Goal: Information Seeking & Learning: Learn about a topic

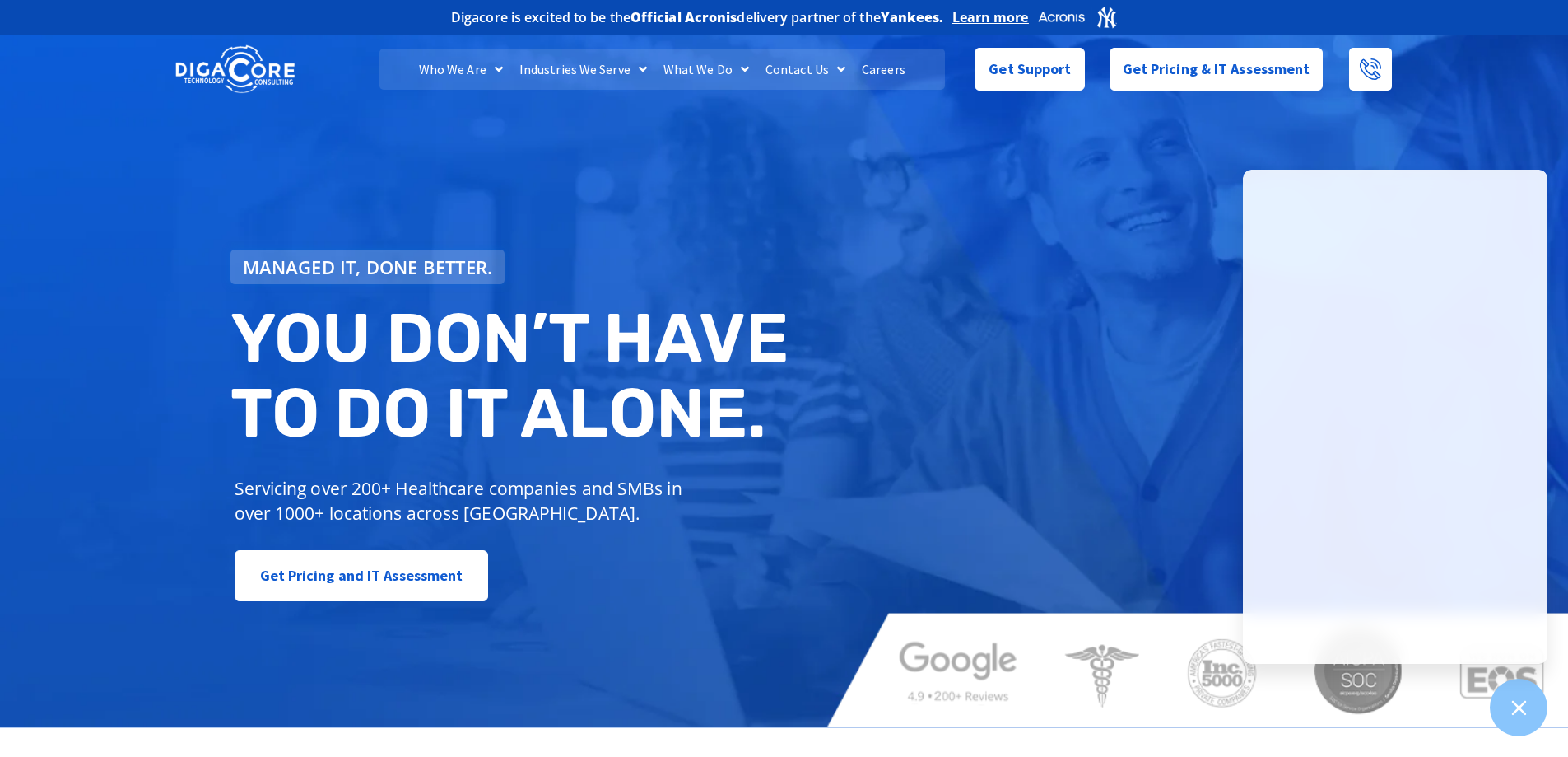
click at [887, 70] on link "Careers" at bounding box center [884, 69] width 60 height 41
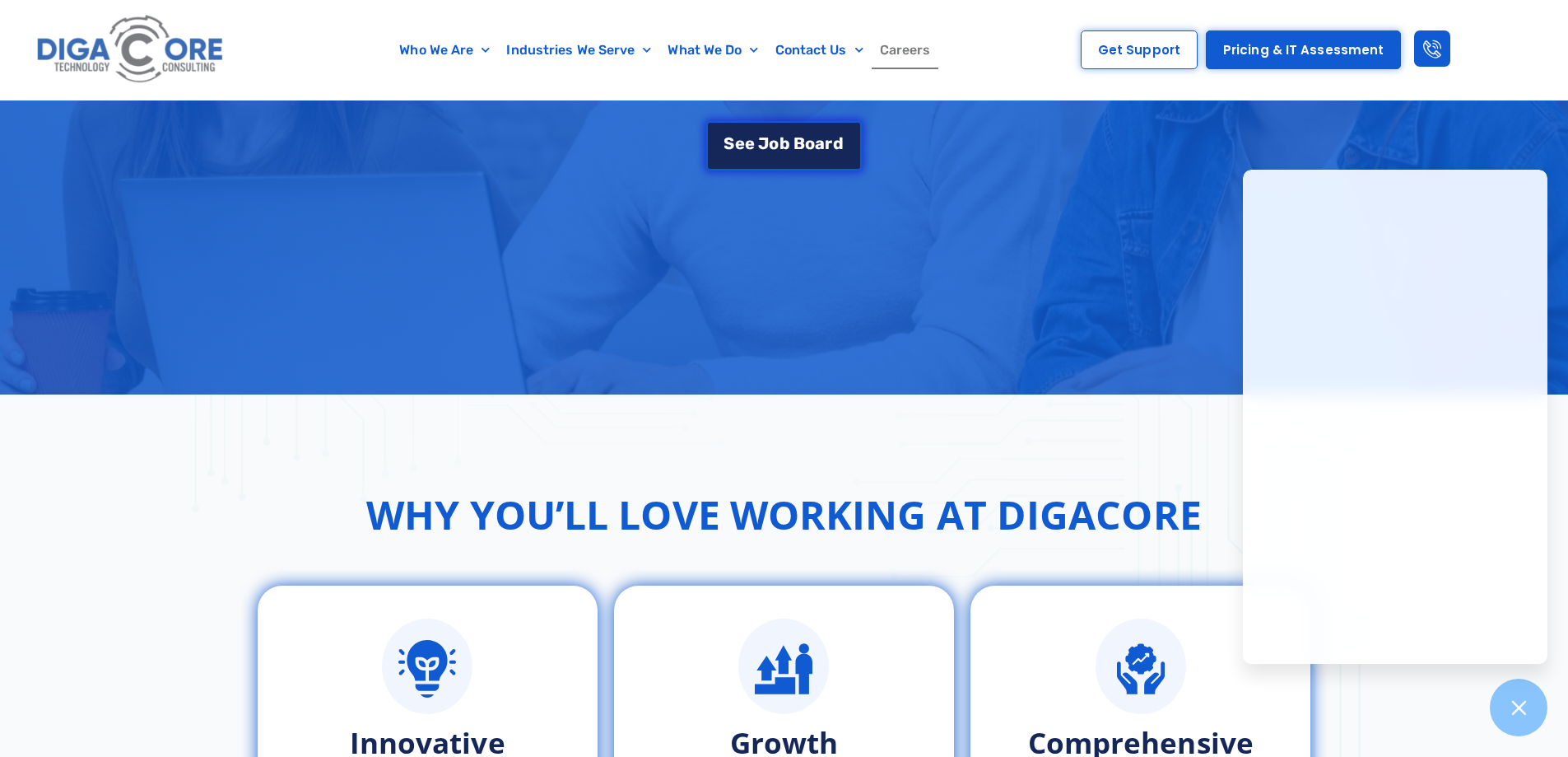
click at [759, 148] on span "J" at bounding box center [764, 143] width 11 height 16
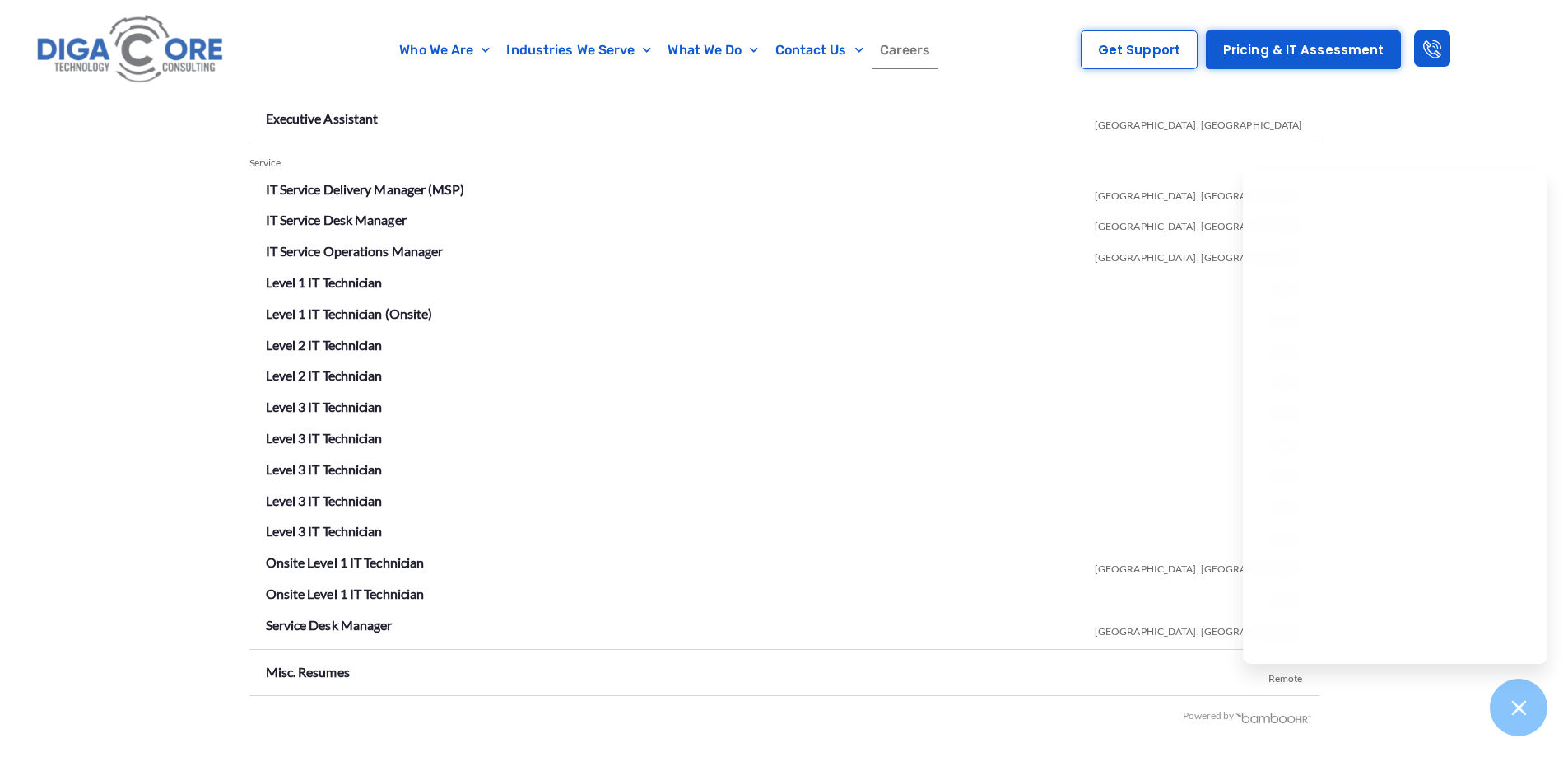
scroll to position [2900, 0]
click at [345, 217] on link "IT Service Desk Manager" at bounding box center [336, 217] width 141 height 16
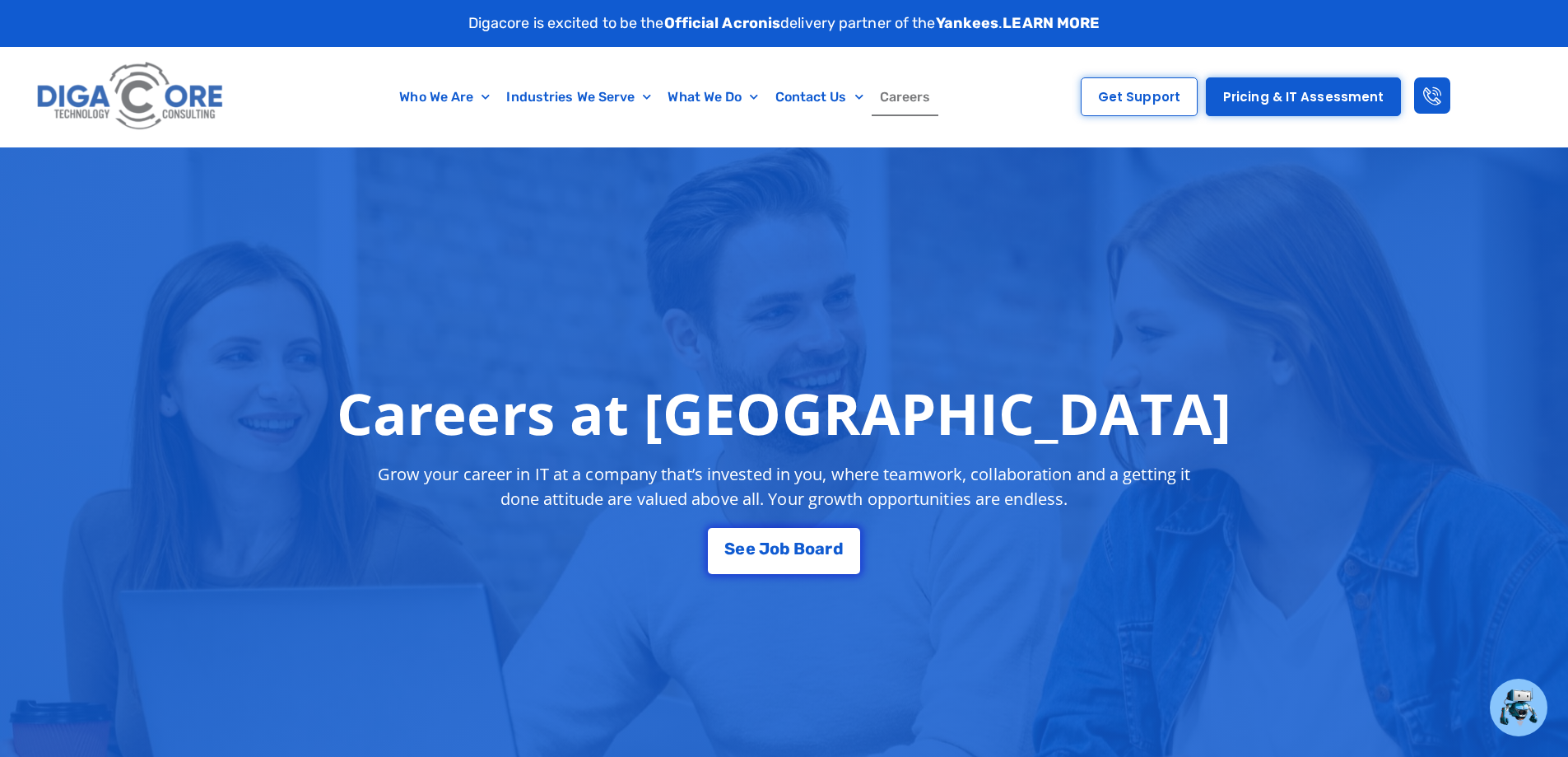
click at [920, 107] on link "Careers" at bounding box center [906, 97] width 68 height 38
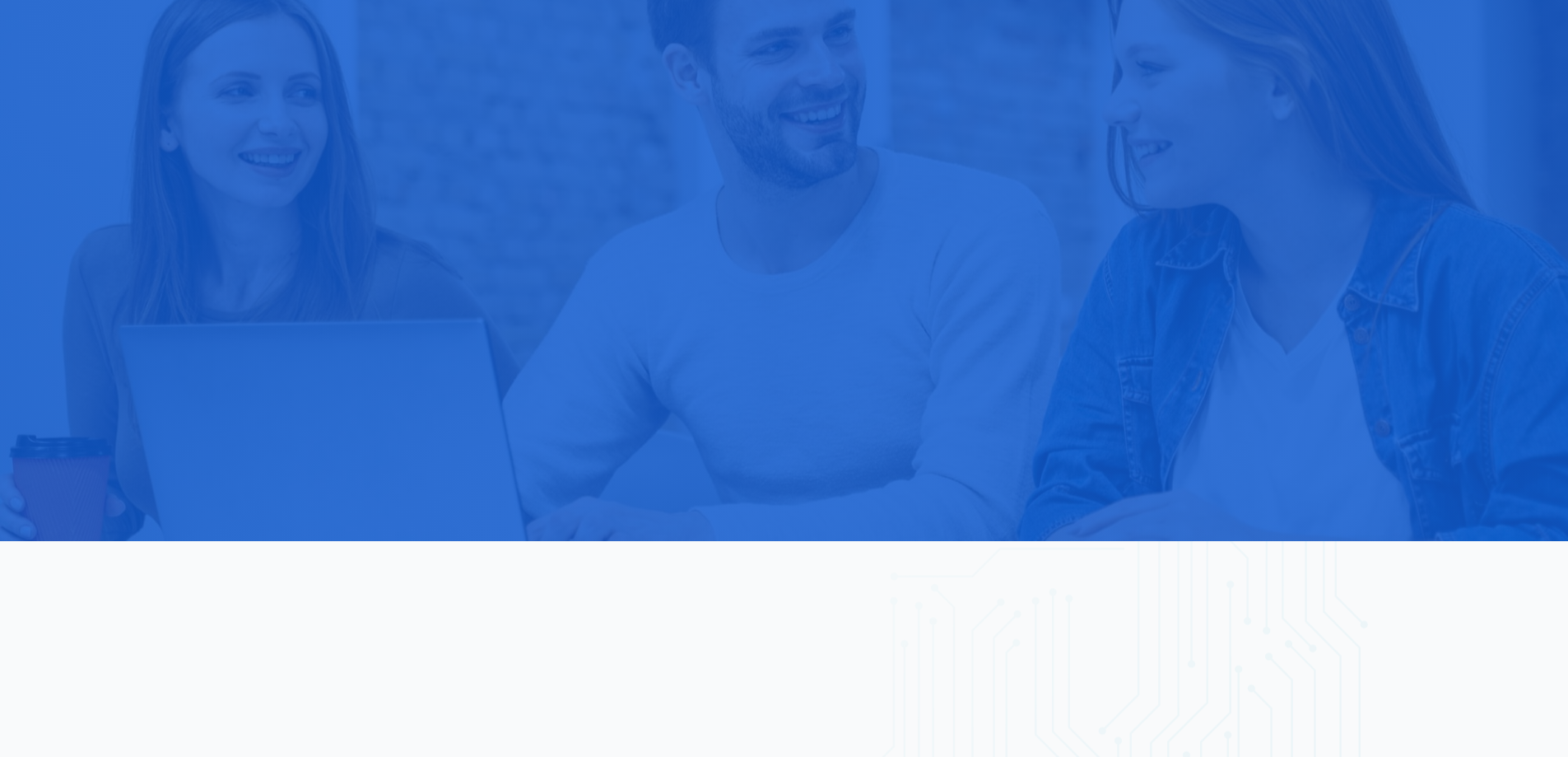
scroll to position [19, 0]
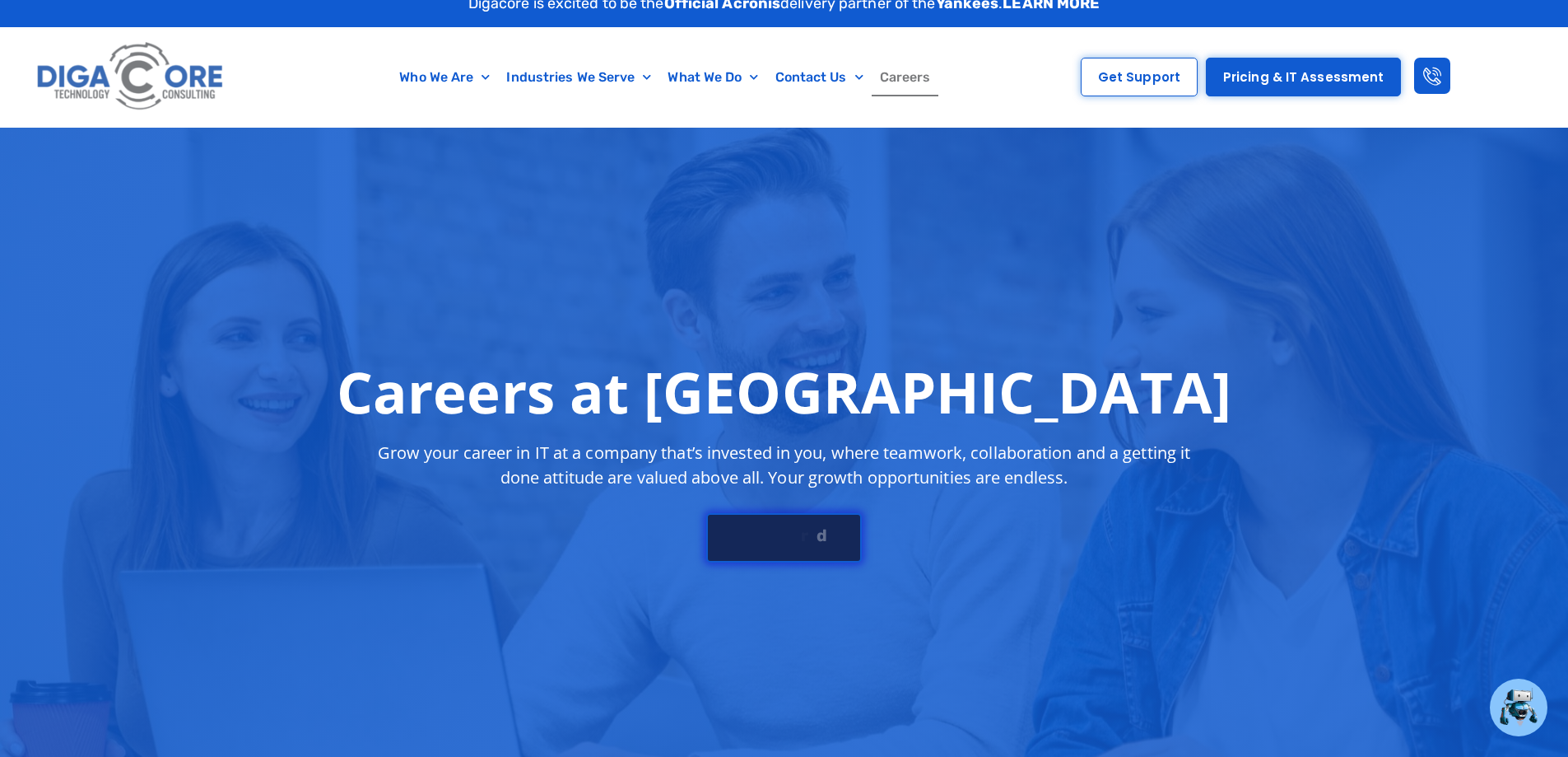
click at [782, 532] on div "S e e J o b B o a r d" at bounding box center [784, 535] width 118 height 16
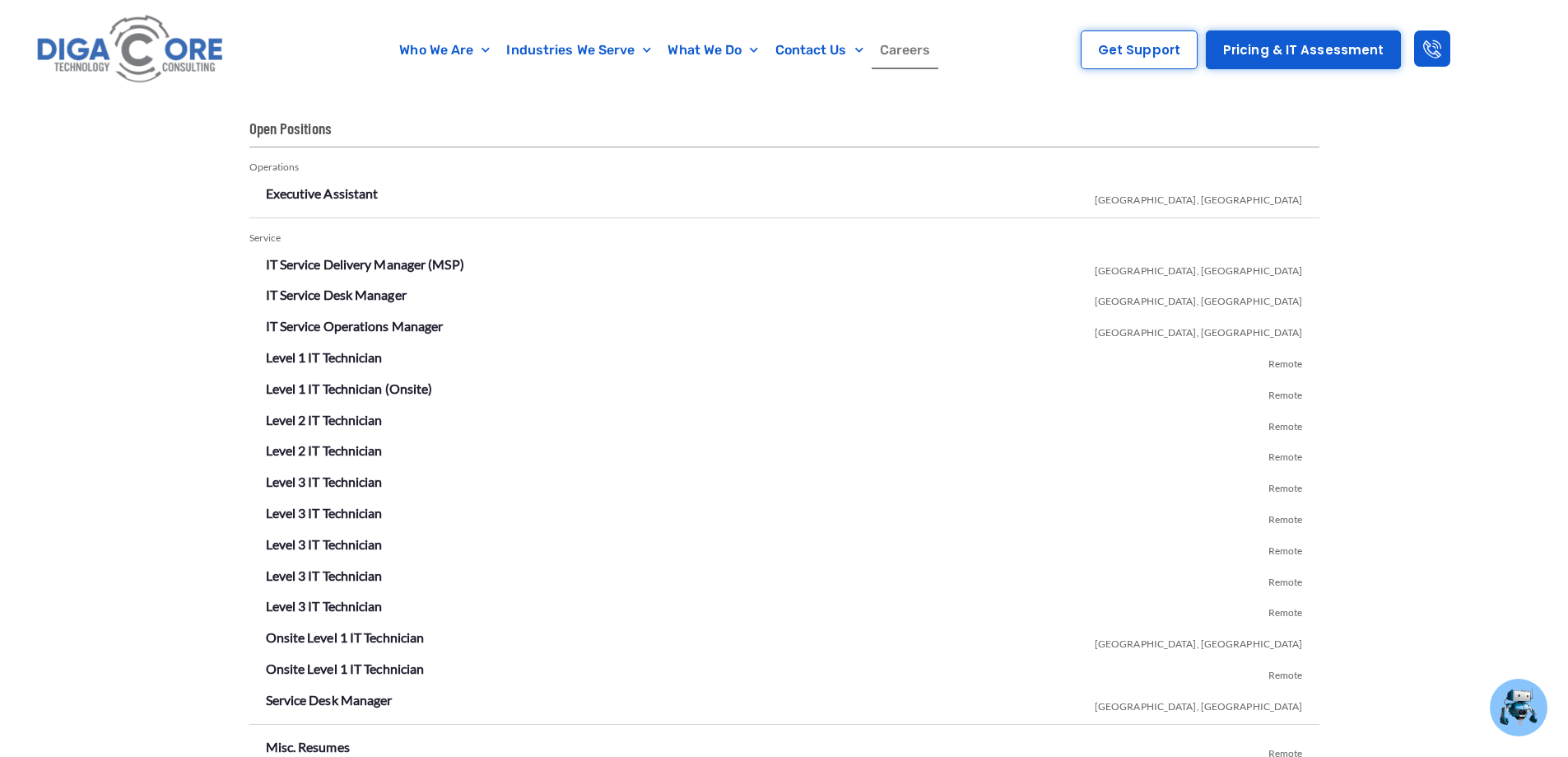
scroll to position [2900, 0]
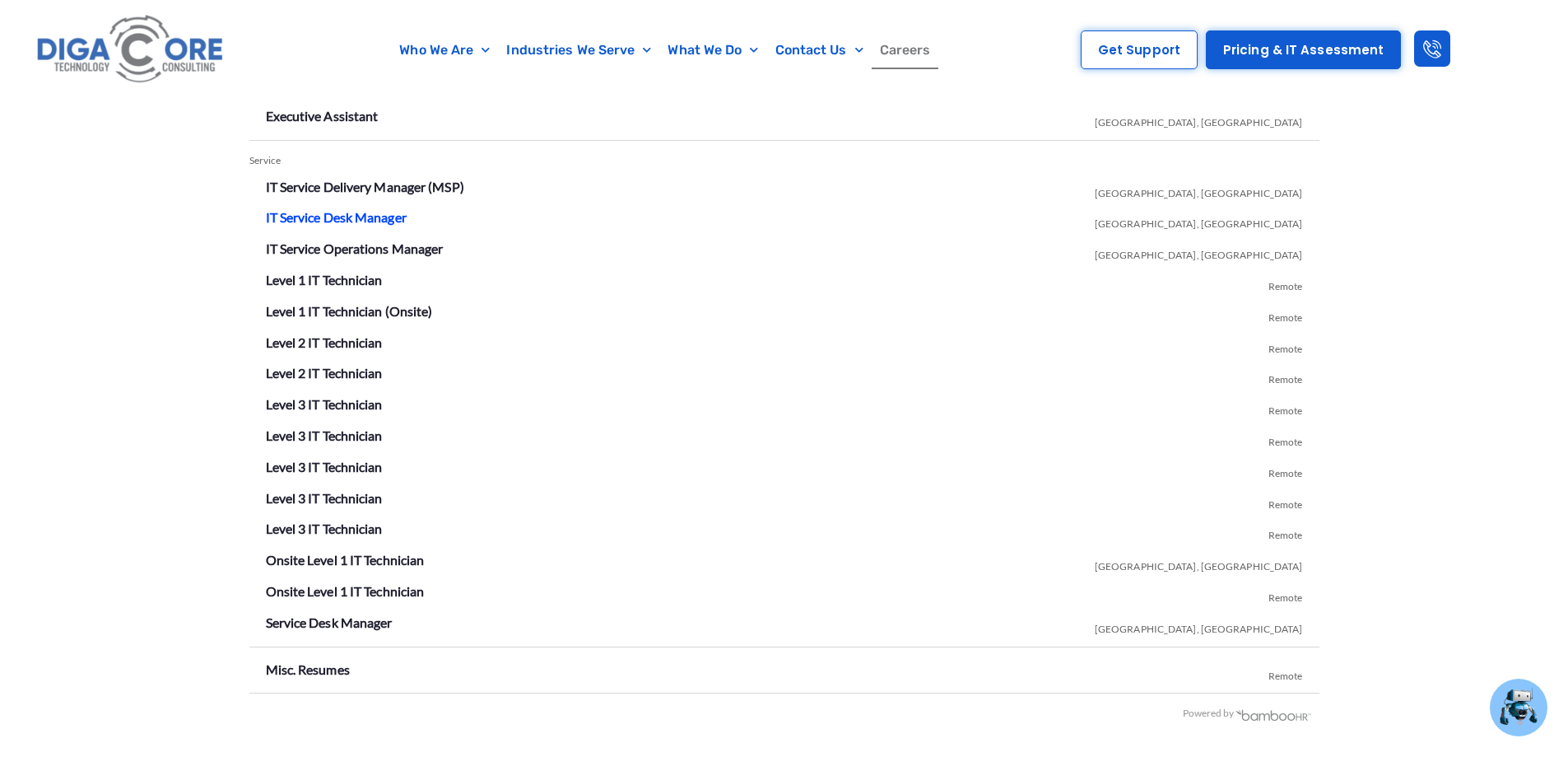
click at [362, 212] on link "IT Service Desk Manager" at bounding box center [336, 217] width 141 height 16
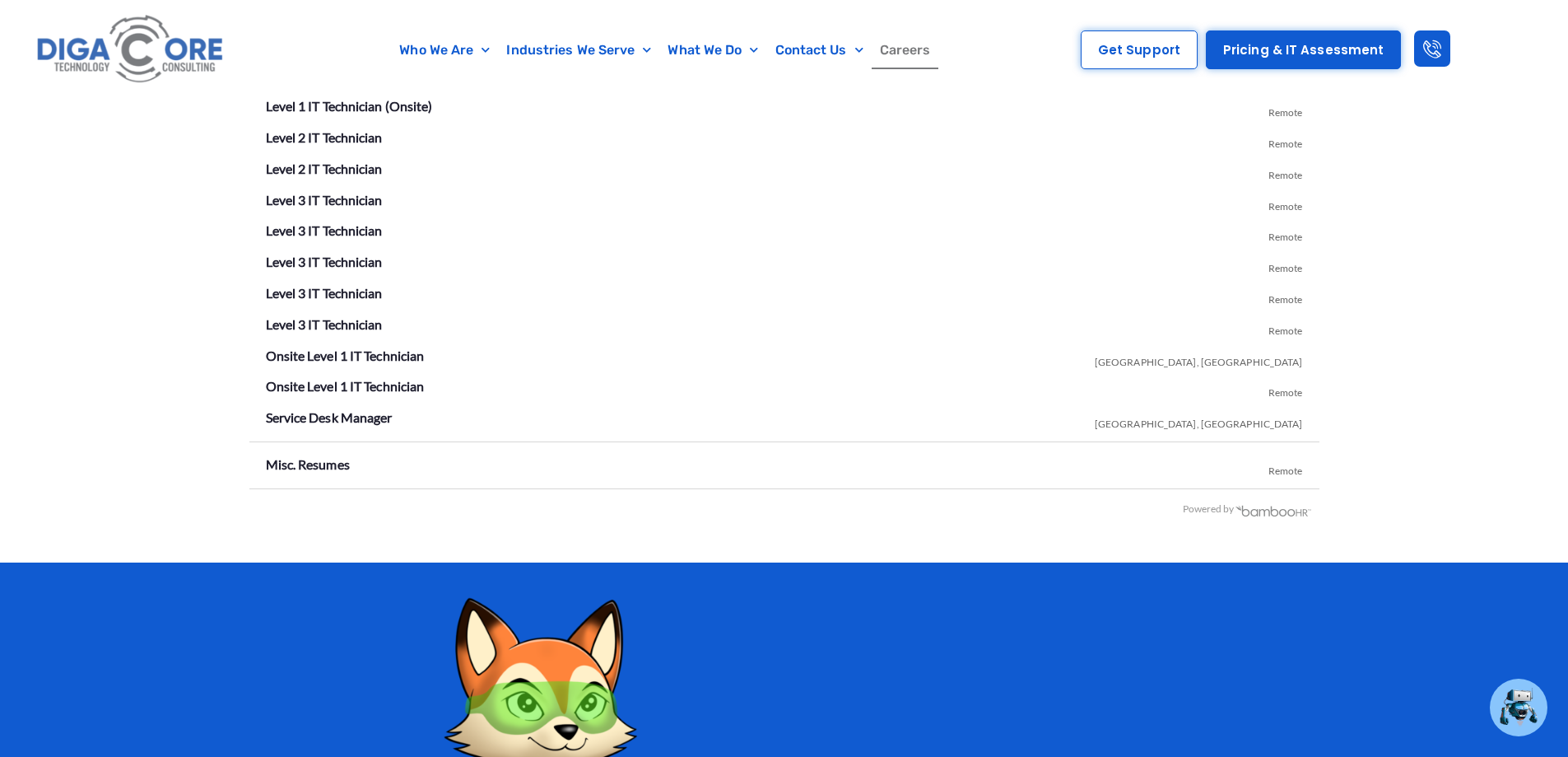
scroll to position [3154, 0]
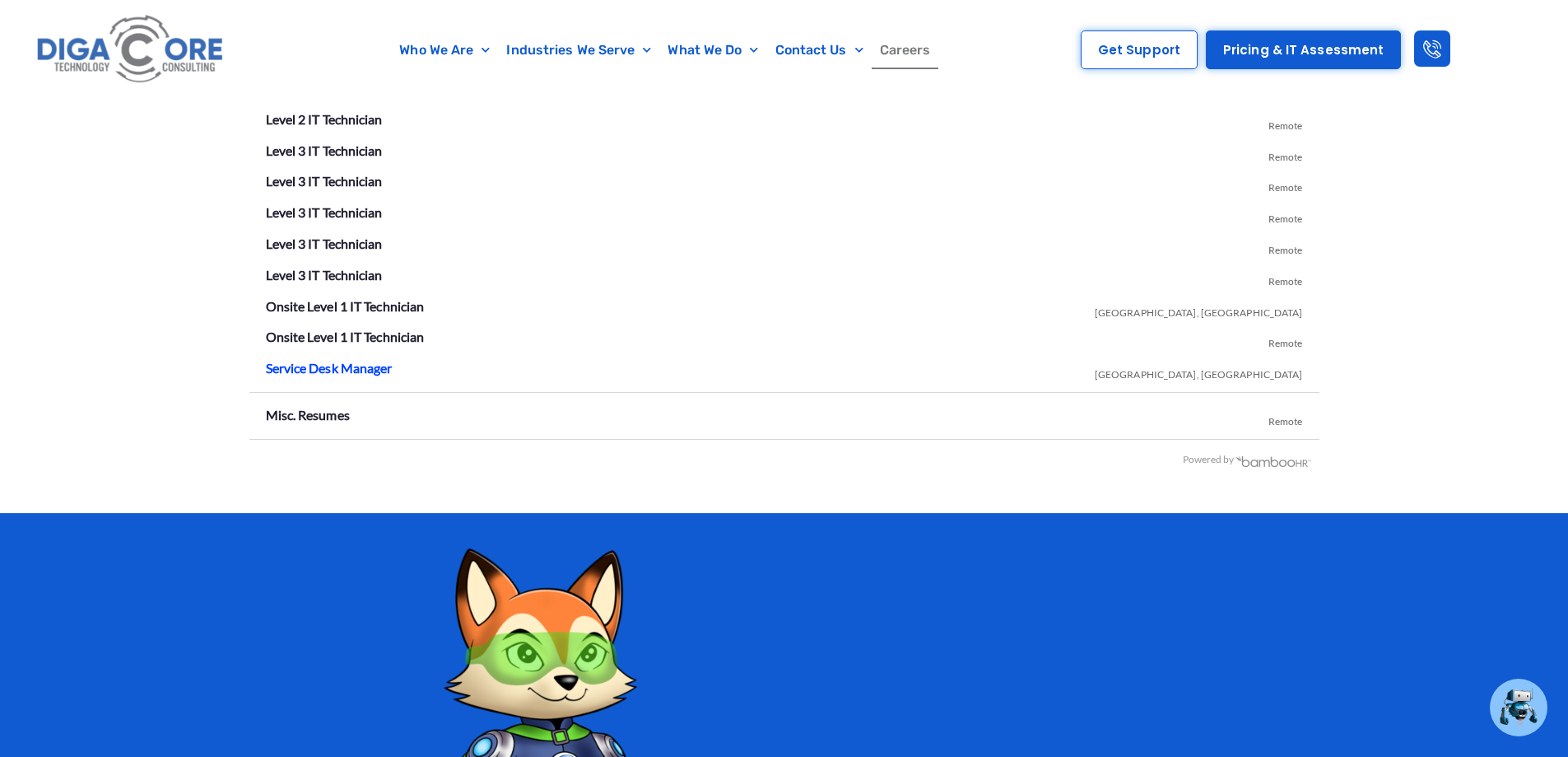
click at [314, 366] on link "Service Desk Manager" at bounding box center [329, 368] width 127 height 16
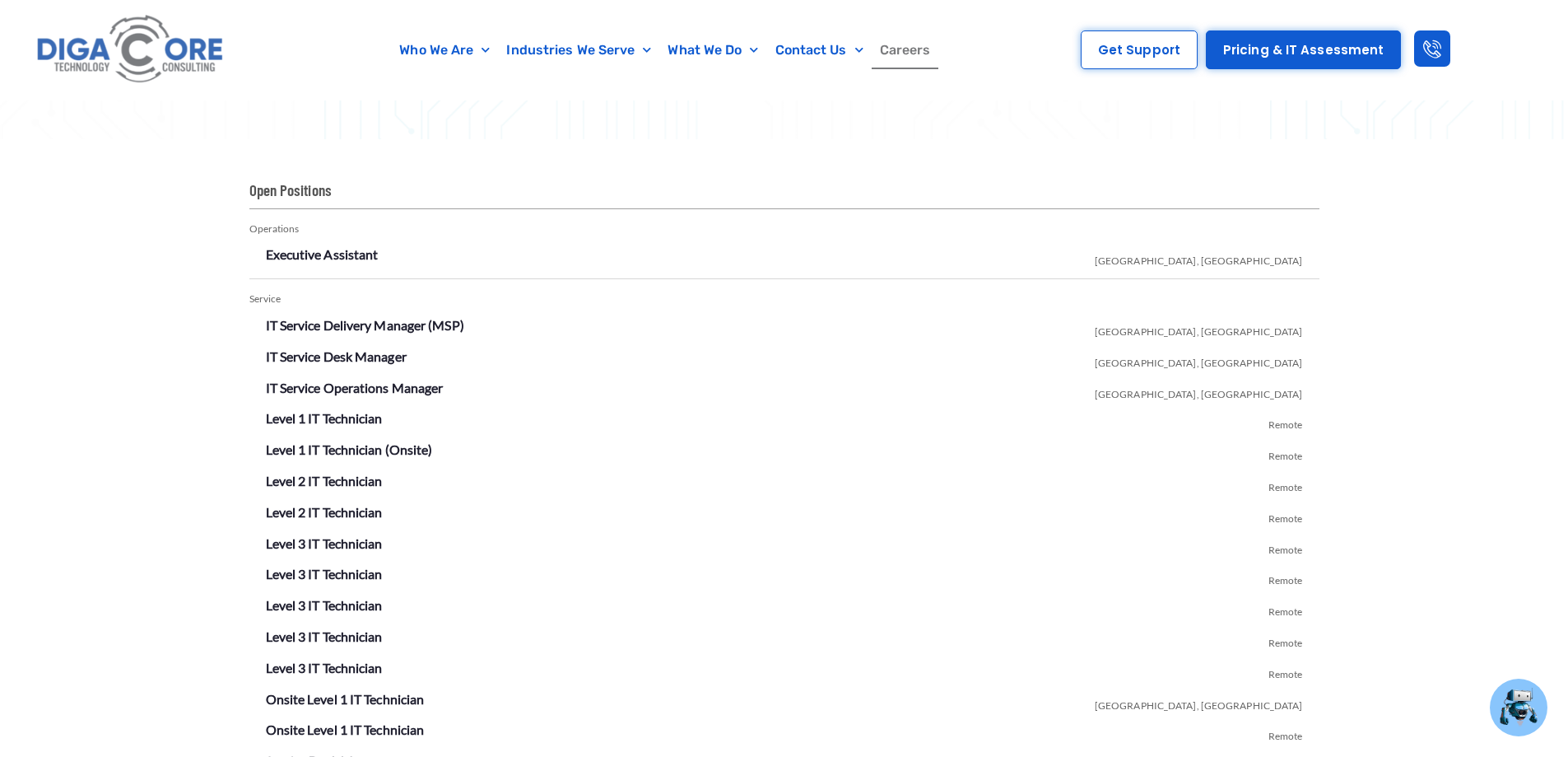
scroll to position [2818, 0]
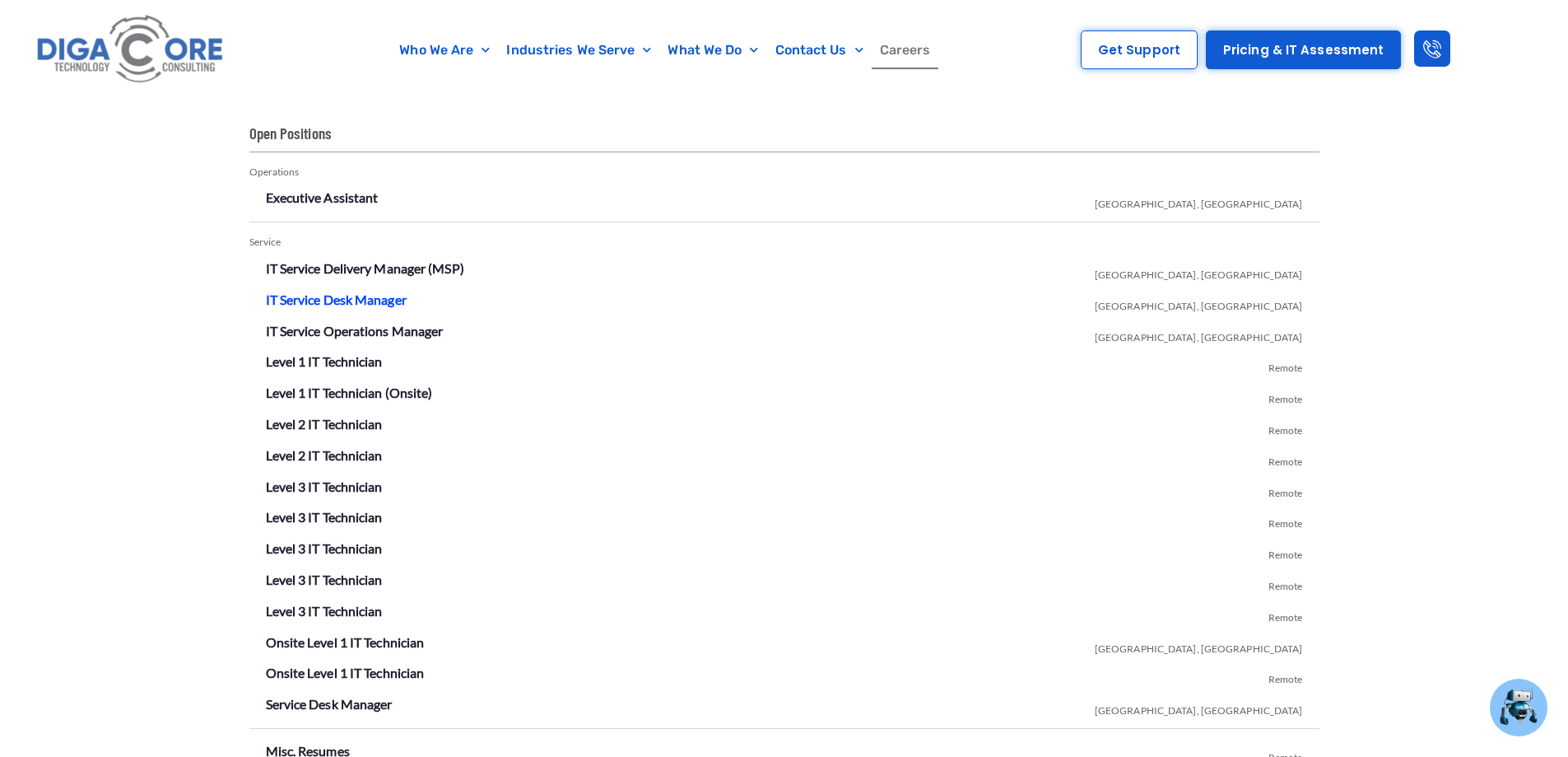
click at [377, 301] on link "IT Service Desk Manager" at bounding box center [336, 299] width 141 height 16
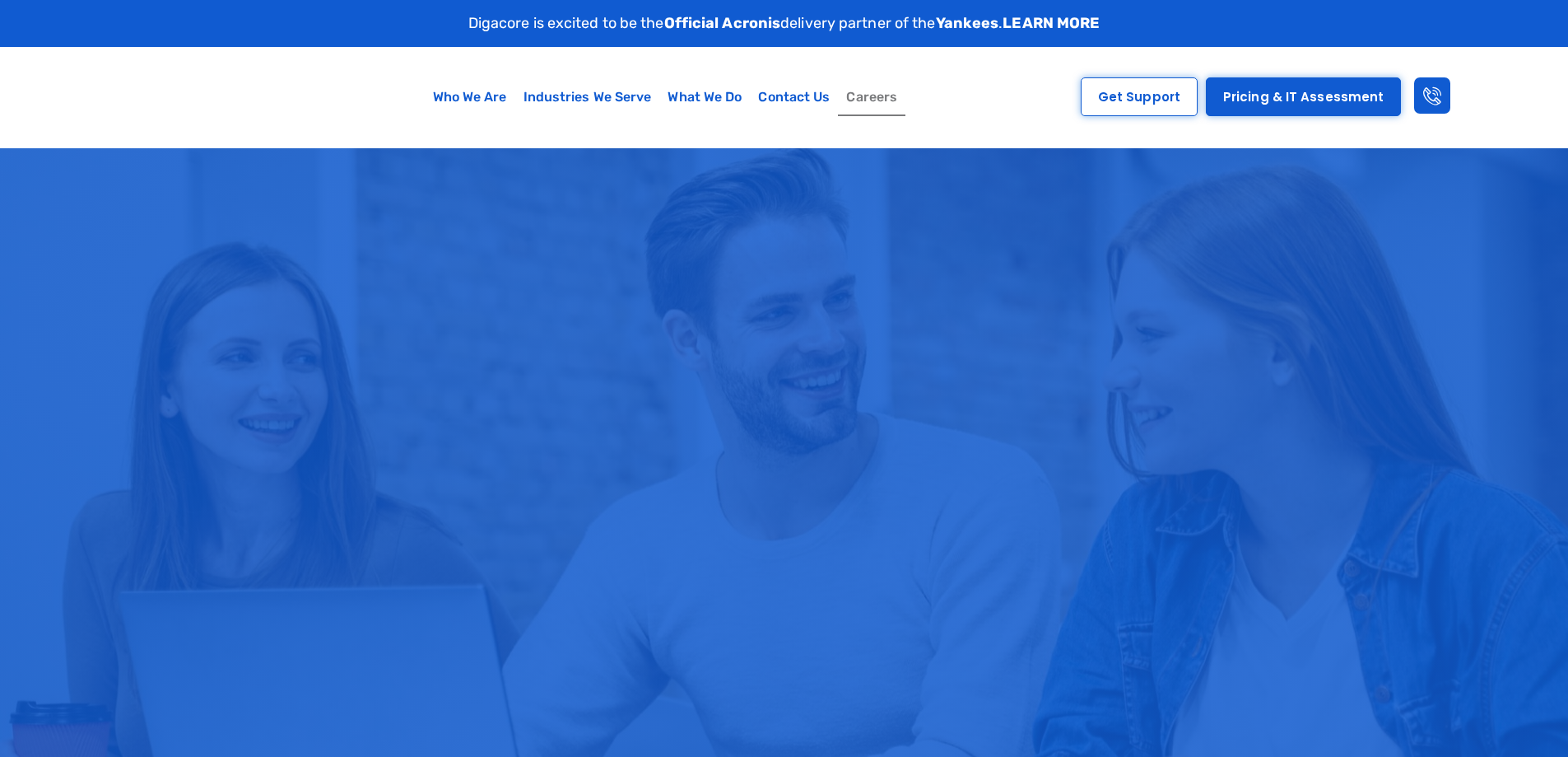
scroll to position [2818, 0]
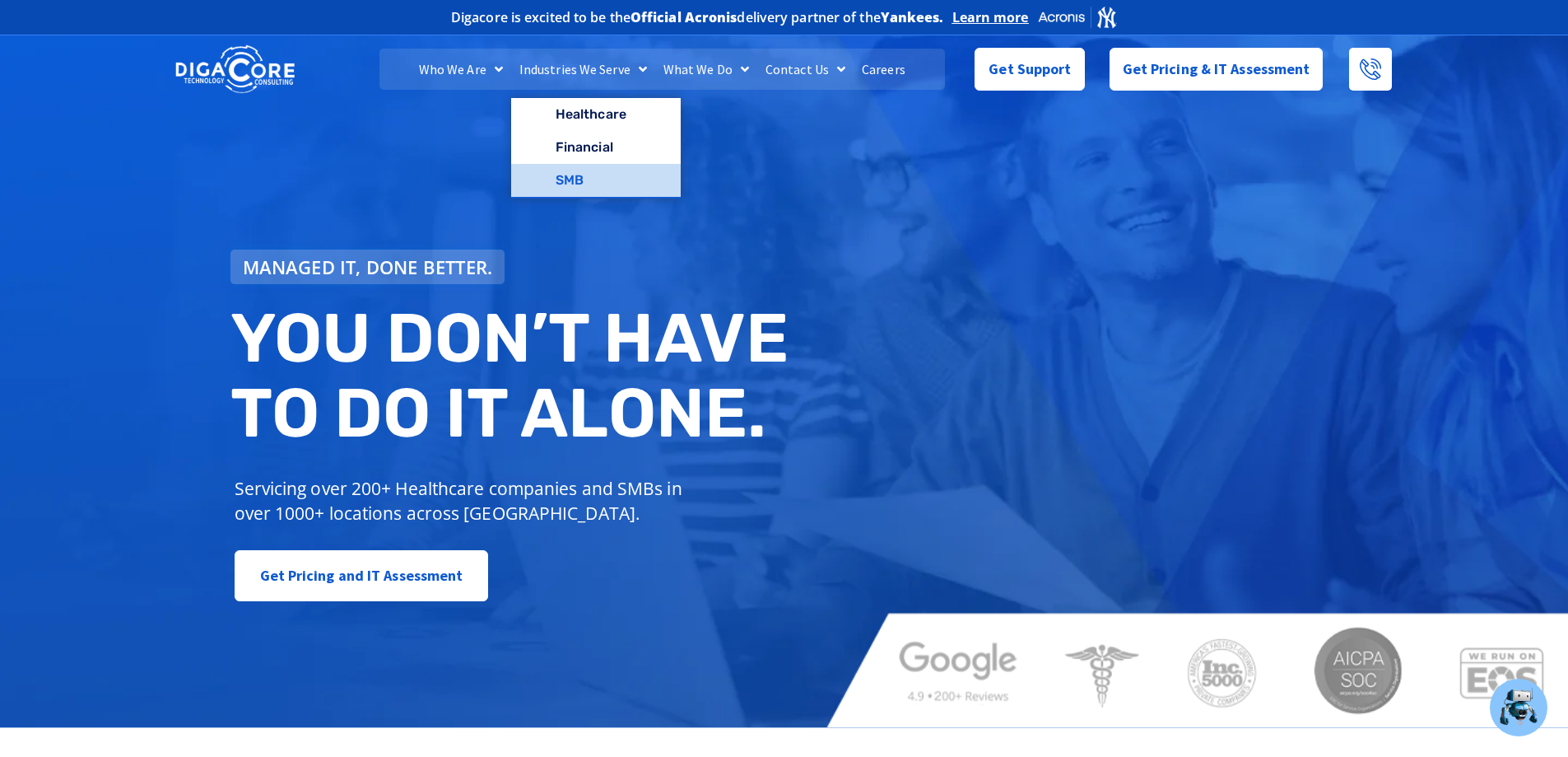
click at [579, 178] on link "SMB" at bounding box center [596, 181] width 170 height 33
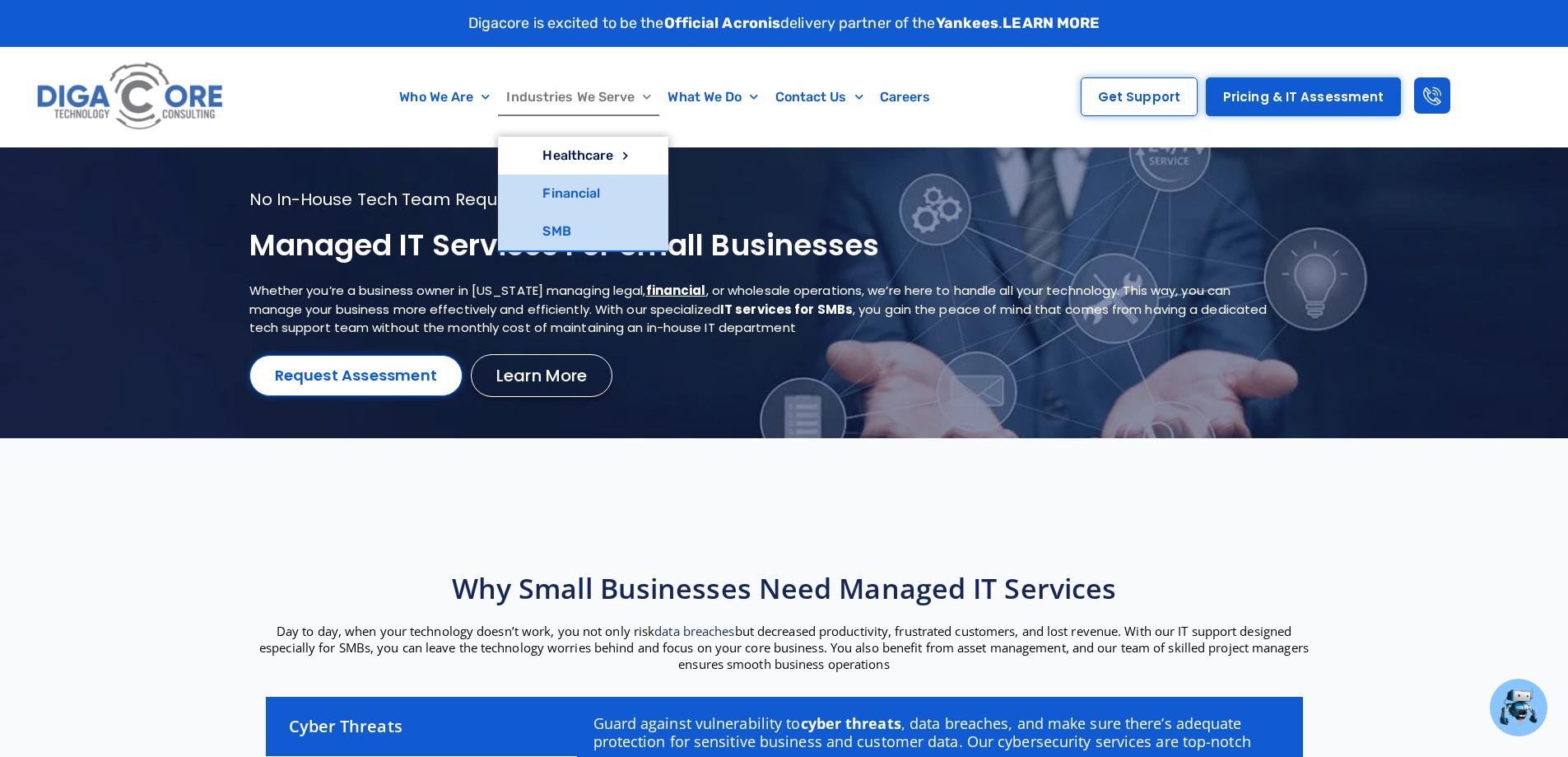
click at [574, 182] on link "Financial" at bounding box center [582, 193] width 170 height 38
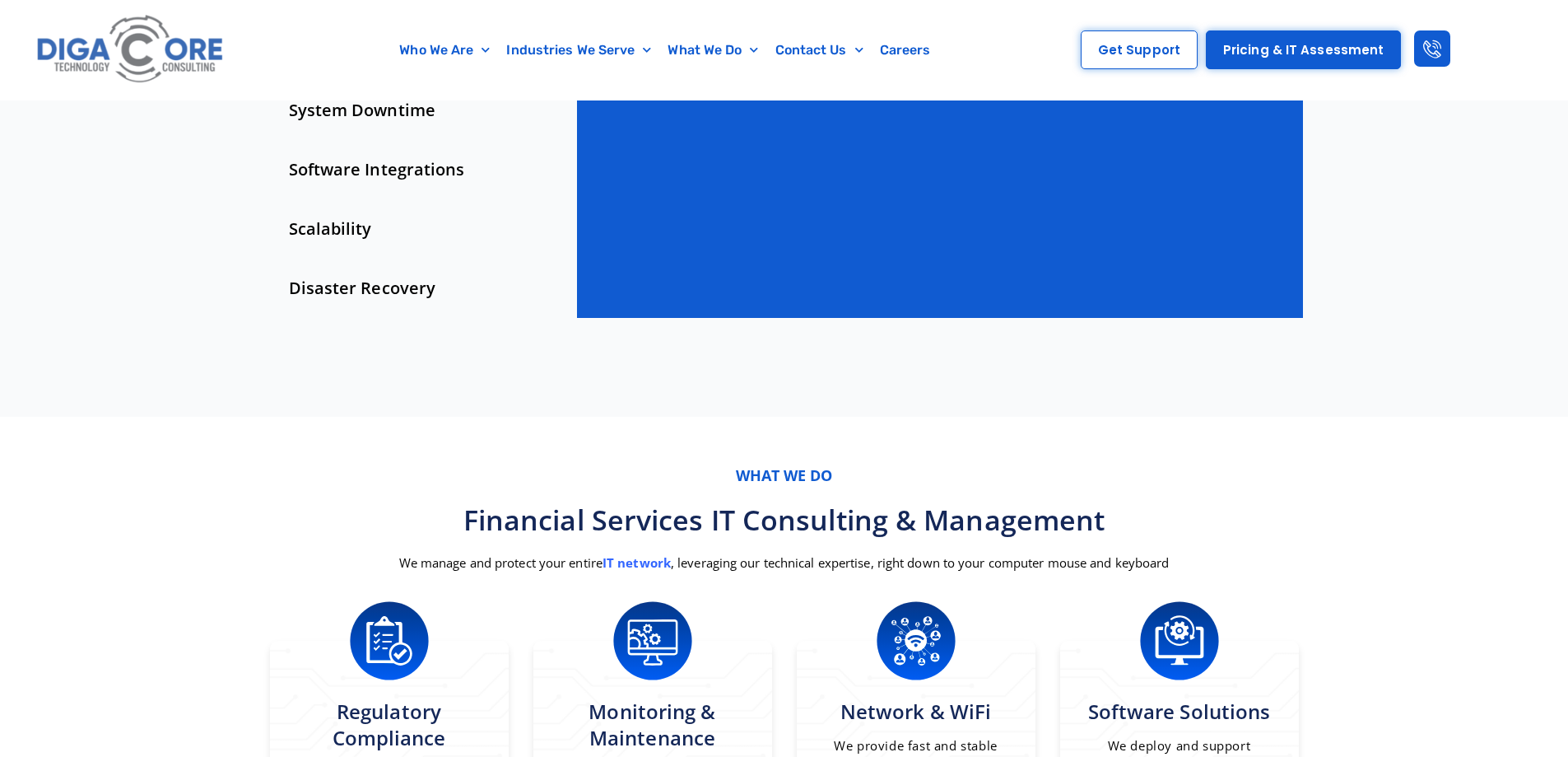
scroll to position [1070, 0]
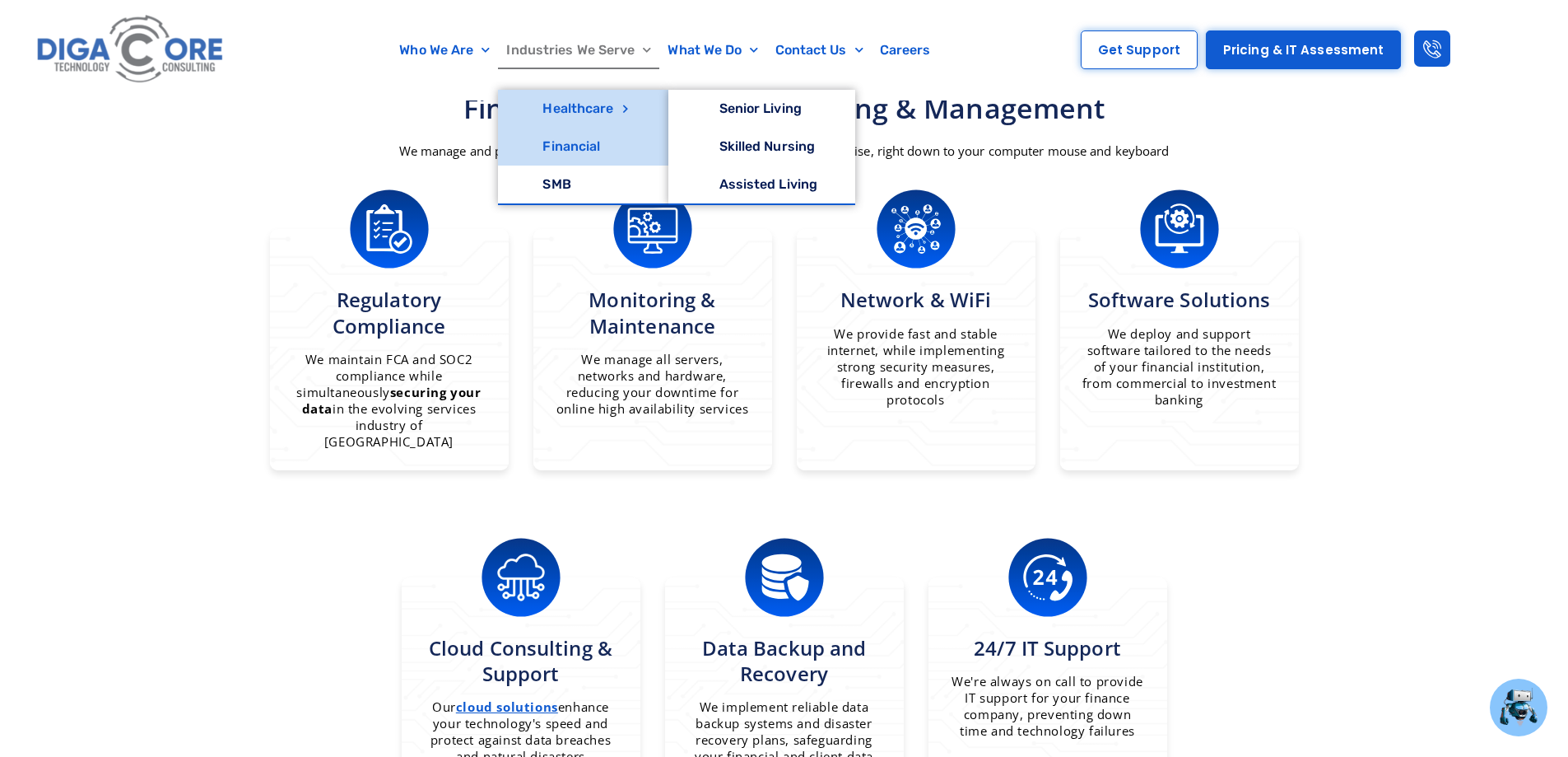
click at [89, 318] on section "What we do Financial Services IT Consulting & Management We manage and protect …" at bounding box center [784, 506] width 1568 height 1003
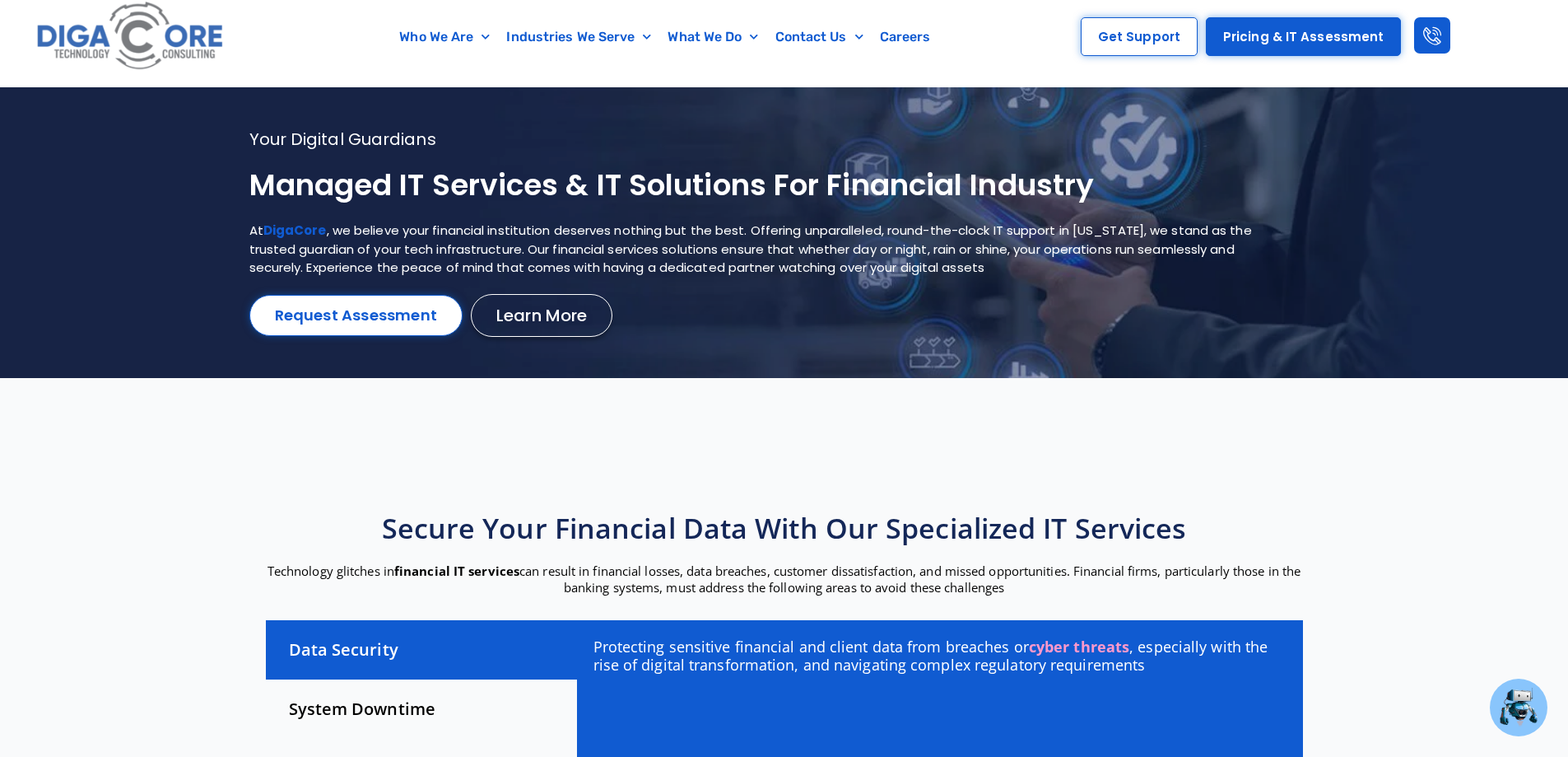
scroll to position [0, 0]
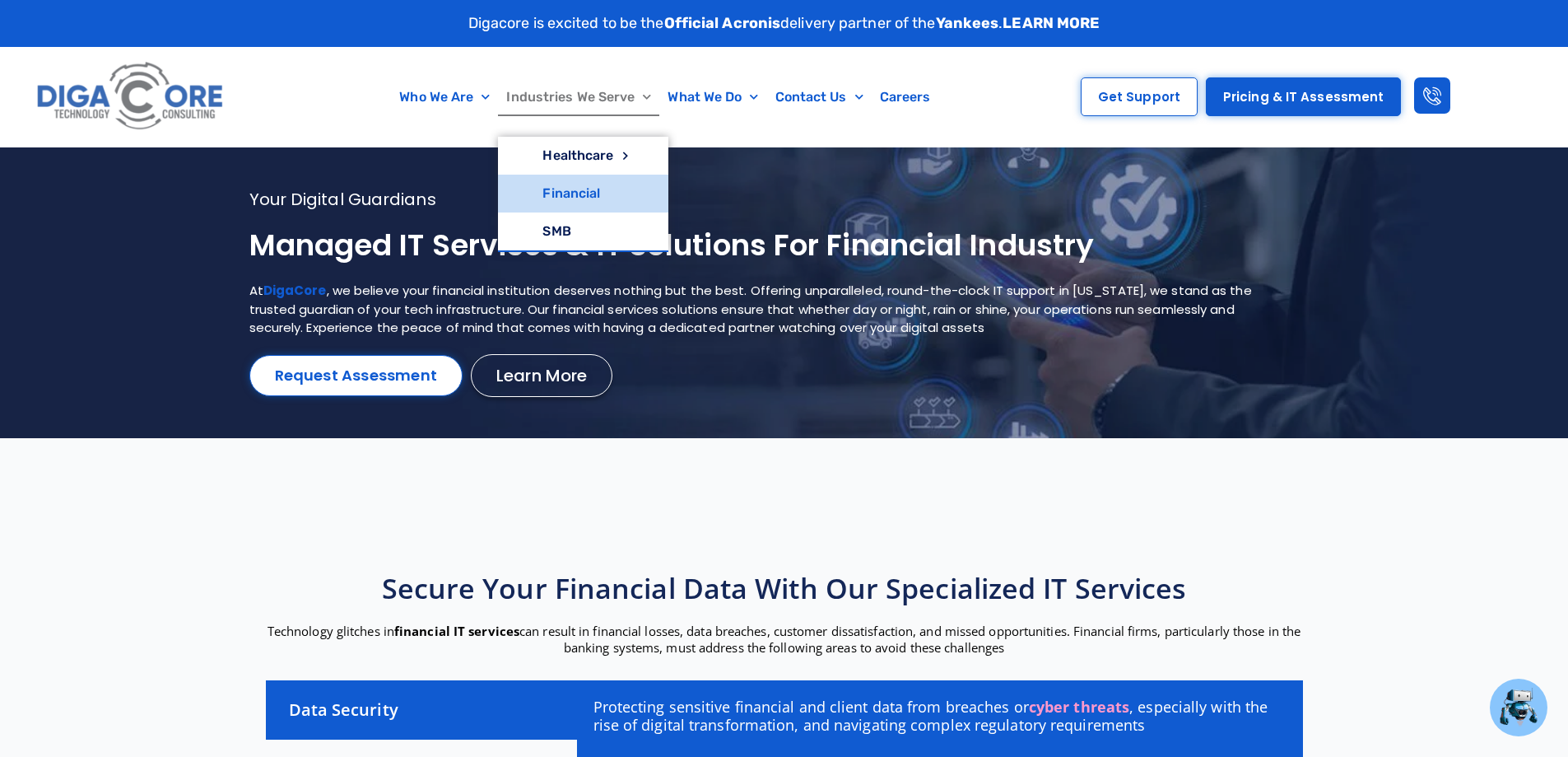
click at [155, 82] on img at bounding box center [131, 97] width 198 height 83
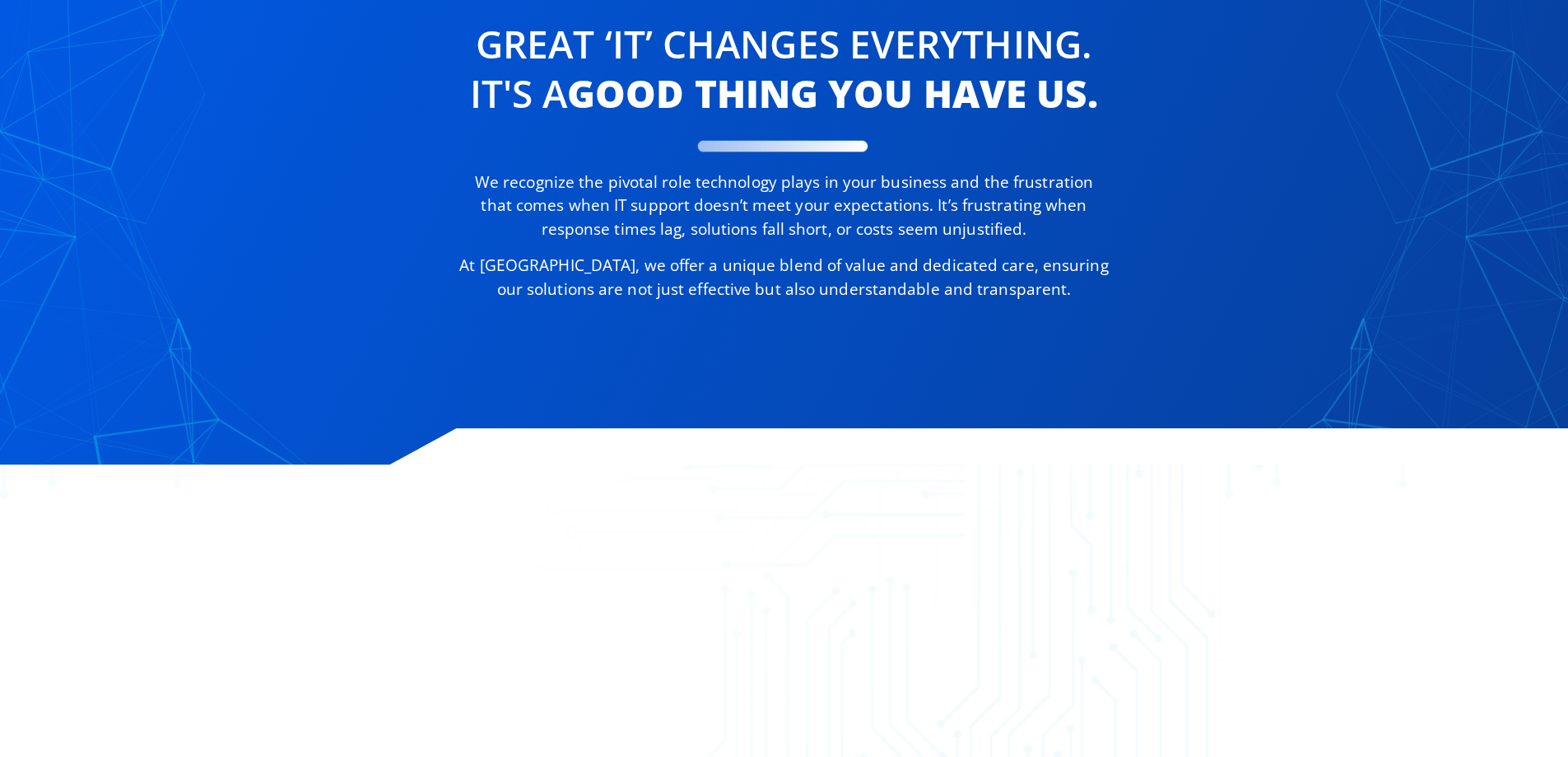
scroll to position [1647, 0]
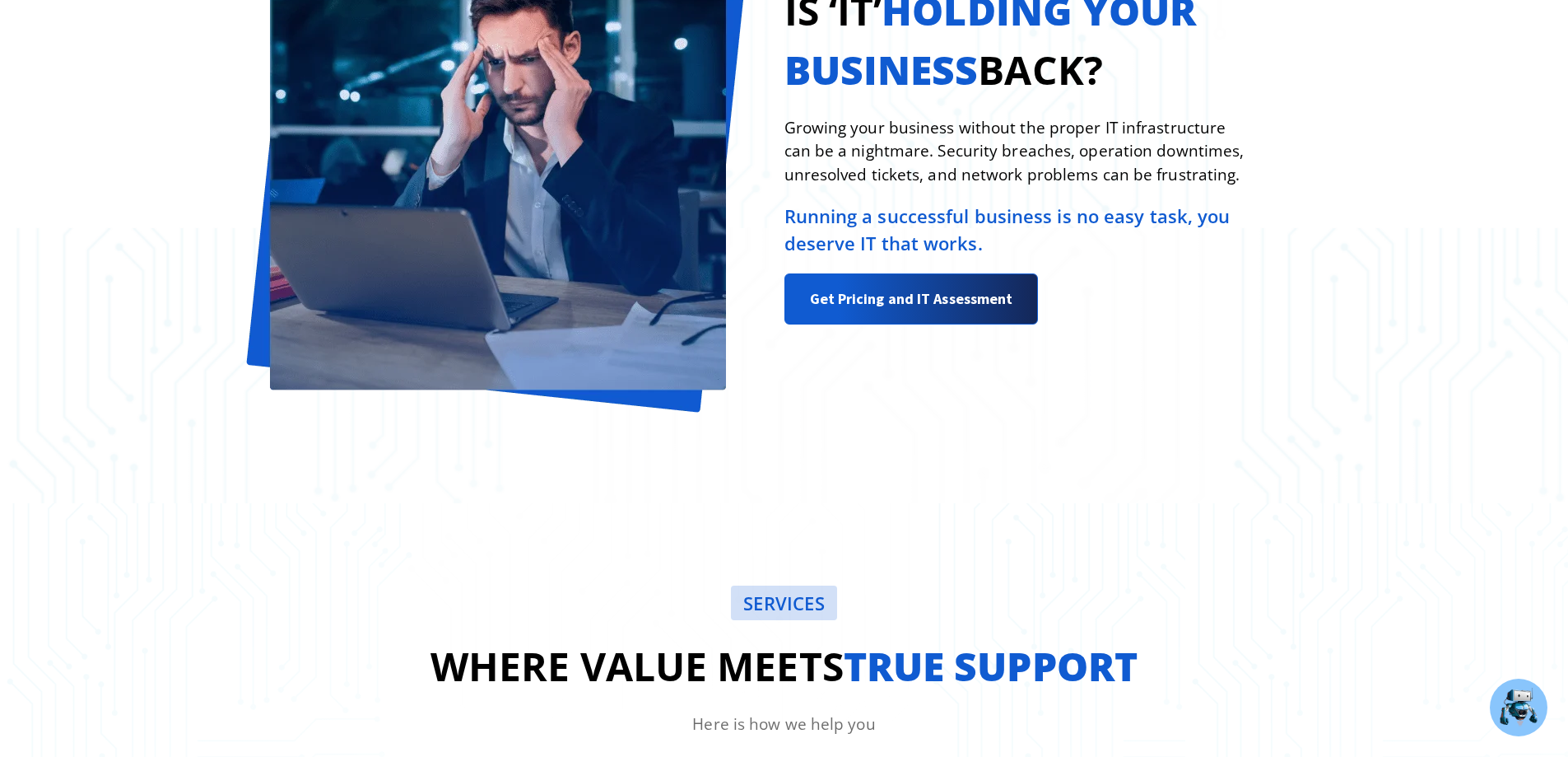
drag, startPoint x: 173, startPoint y: 340, endPoint x: 59, endPoint y: 453, distance: 160.5
click at [59, 453] on div "Is ‘IT’ holding your business back? Growing your business without the proper IT…" at bounding box center [784, 173] width 1568 height 661
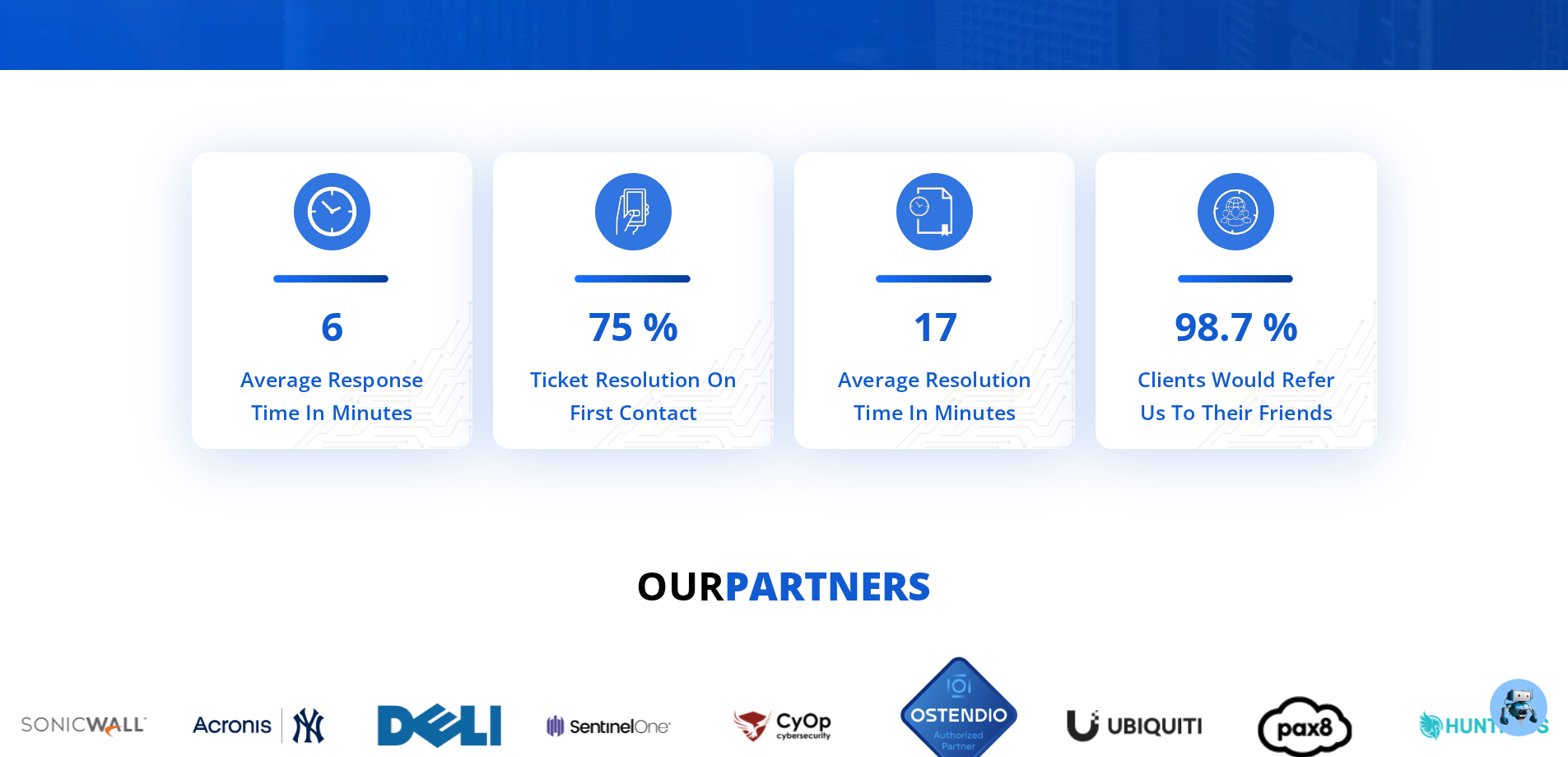
scroll to position [6772, 0]
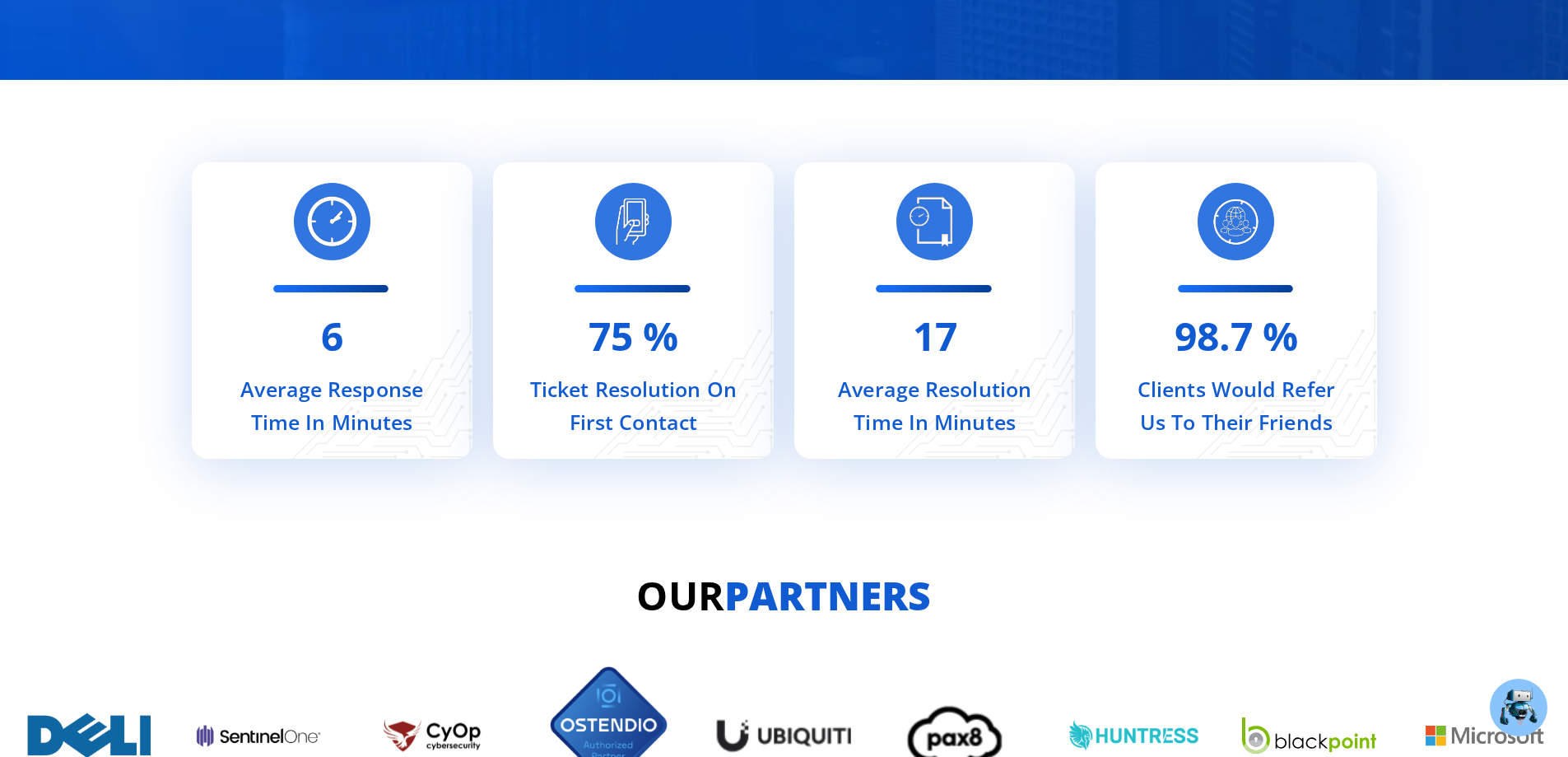
click at [143, 486] on div "6 Average Response Time In Minutes 75 % Ticket Resolution On First Contact 17 A…" at bounding box center [784, 310] width 1568 height 461
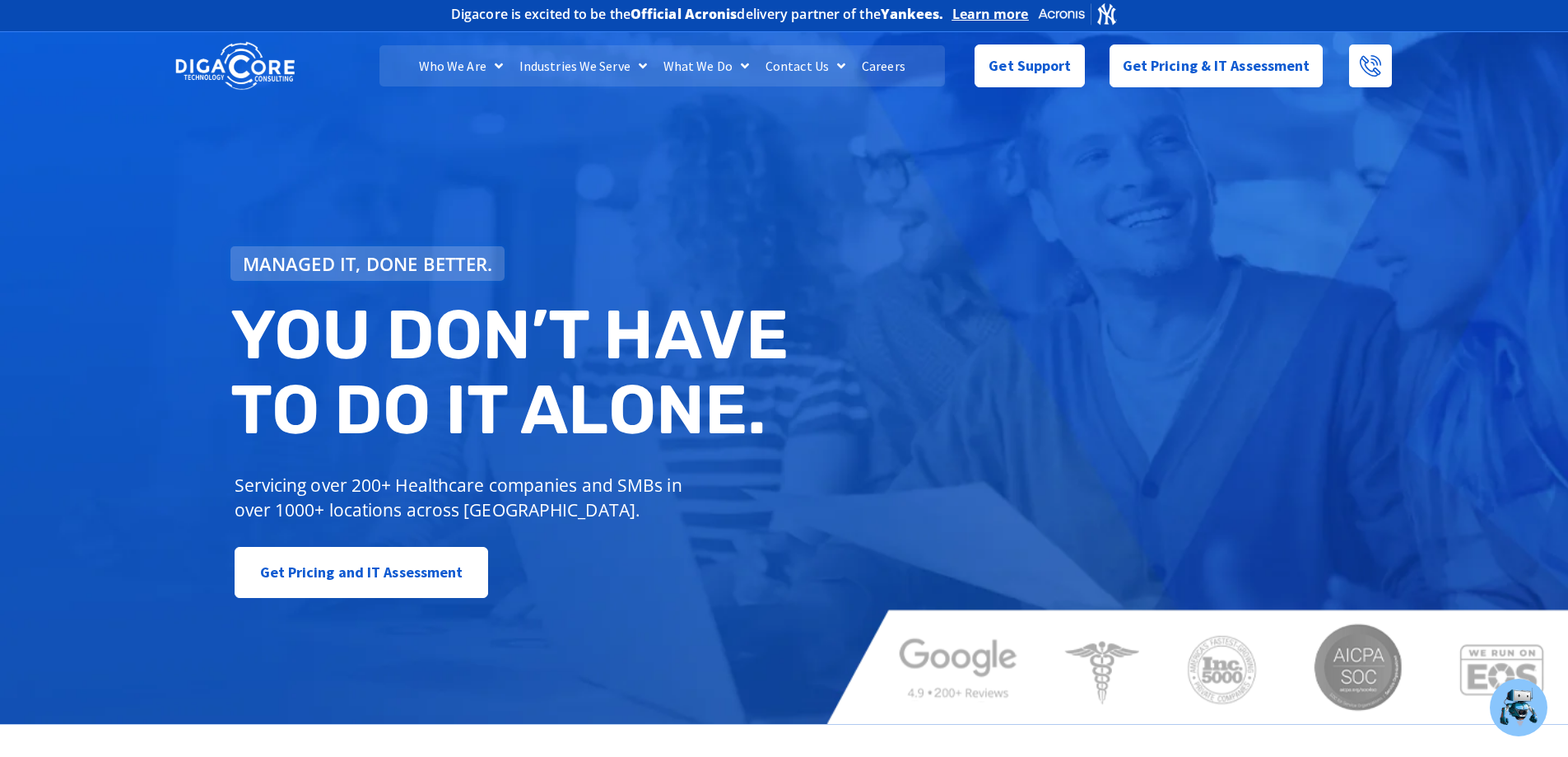
scroll to position [0, 0]
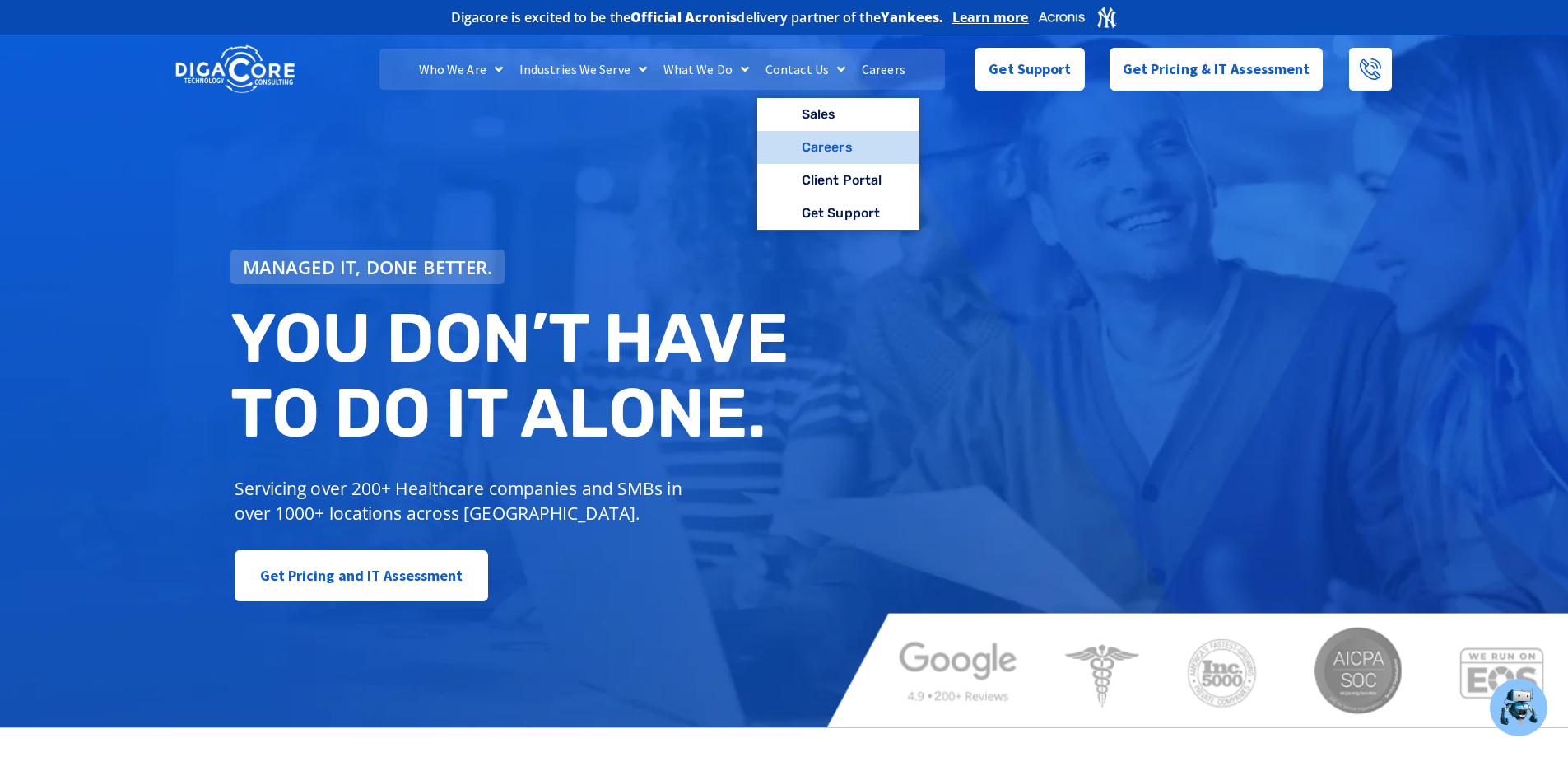
click at [843, 149] on link "Careers" at bounding box center [838, 148] width 162 height 33
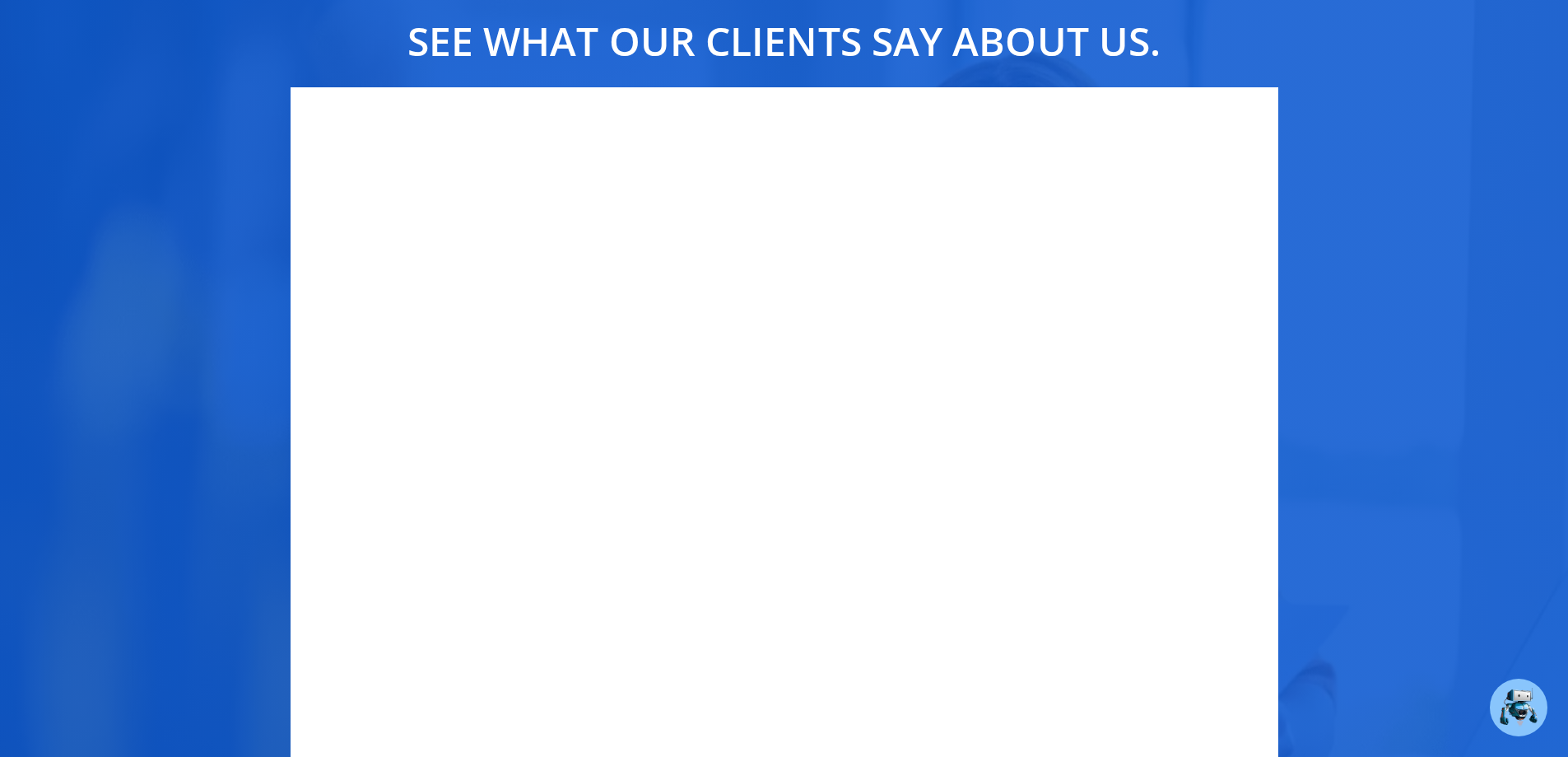
scroll to position [4447, 0]
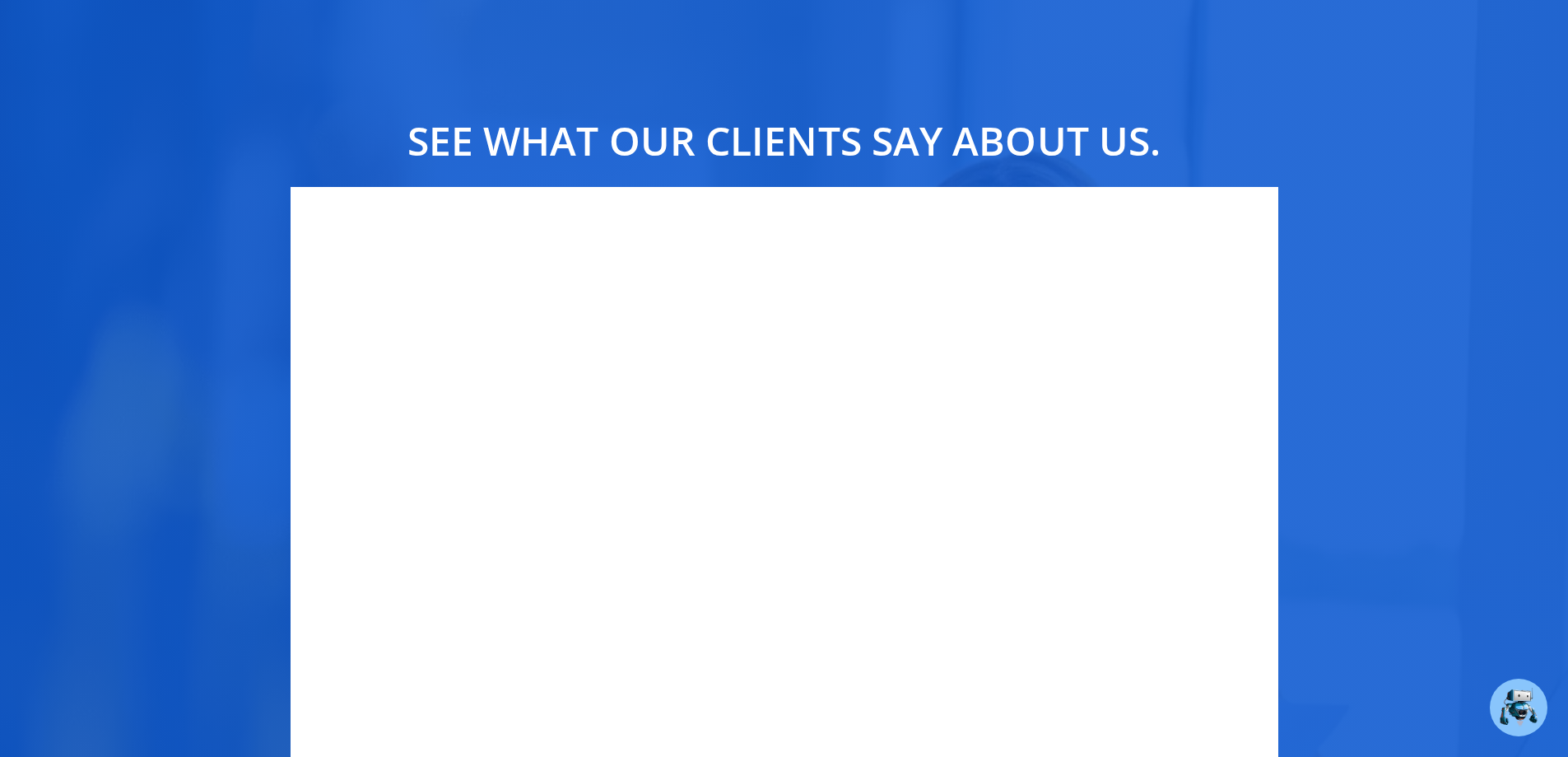
click at [187, 352] on div "See what our clients say about us." at bounding box center [784, 512] width 1568 height 1166
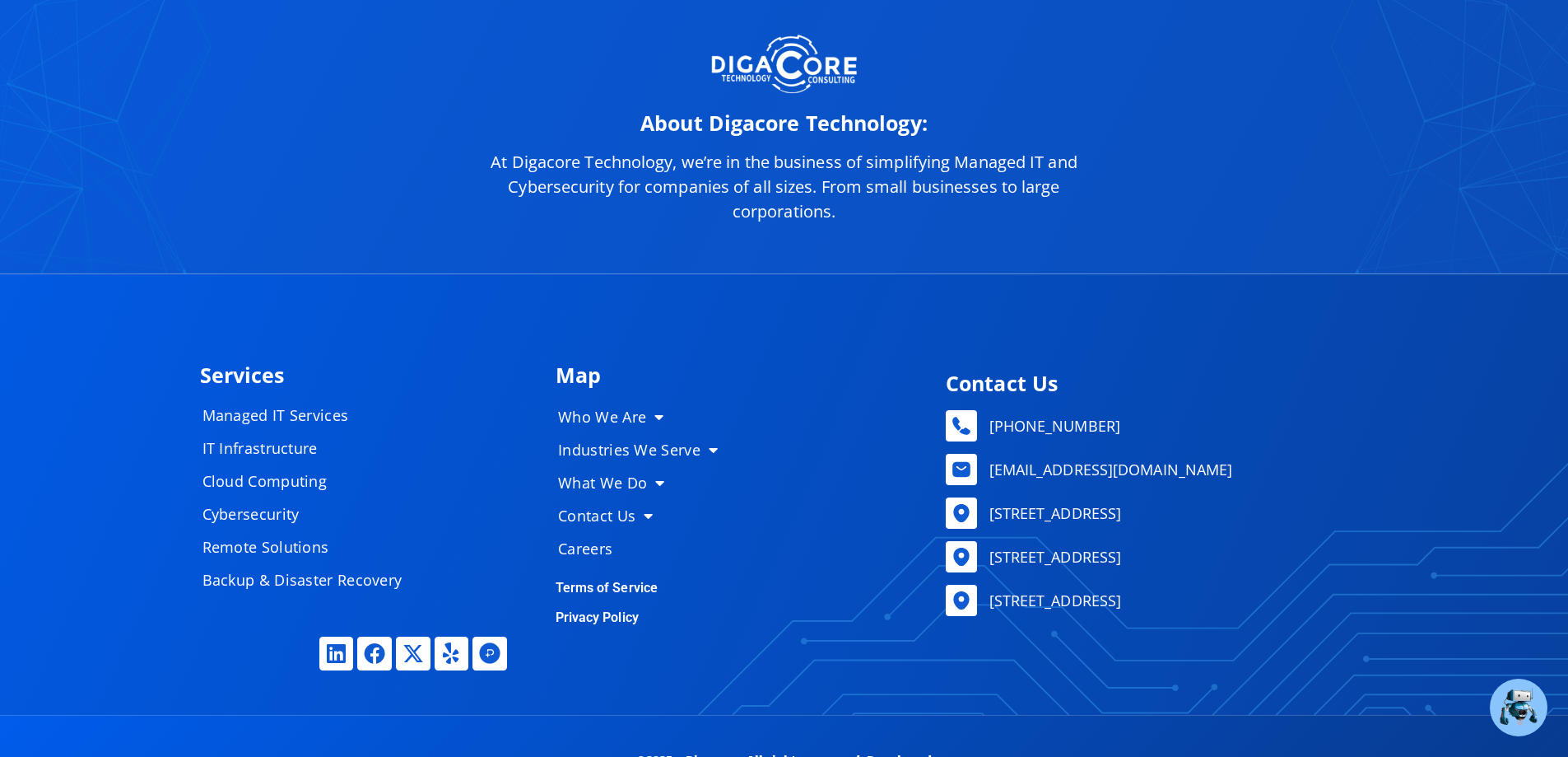
scroll to position [8287, 0]
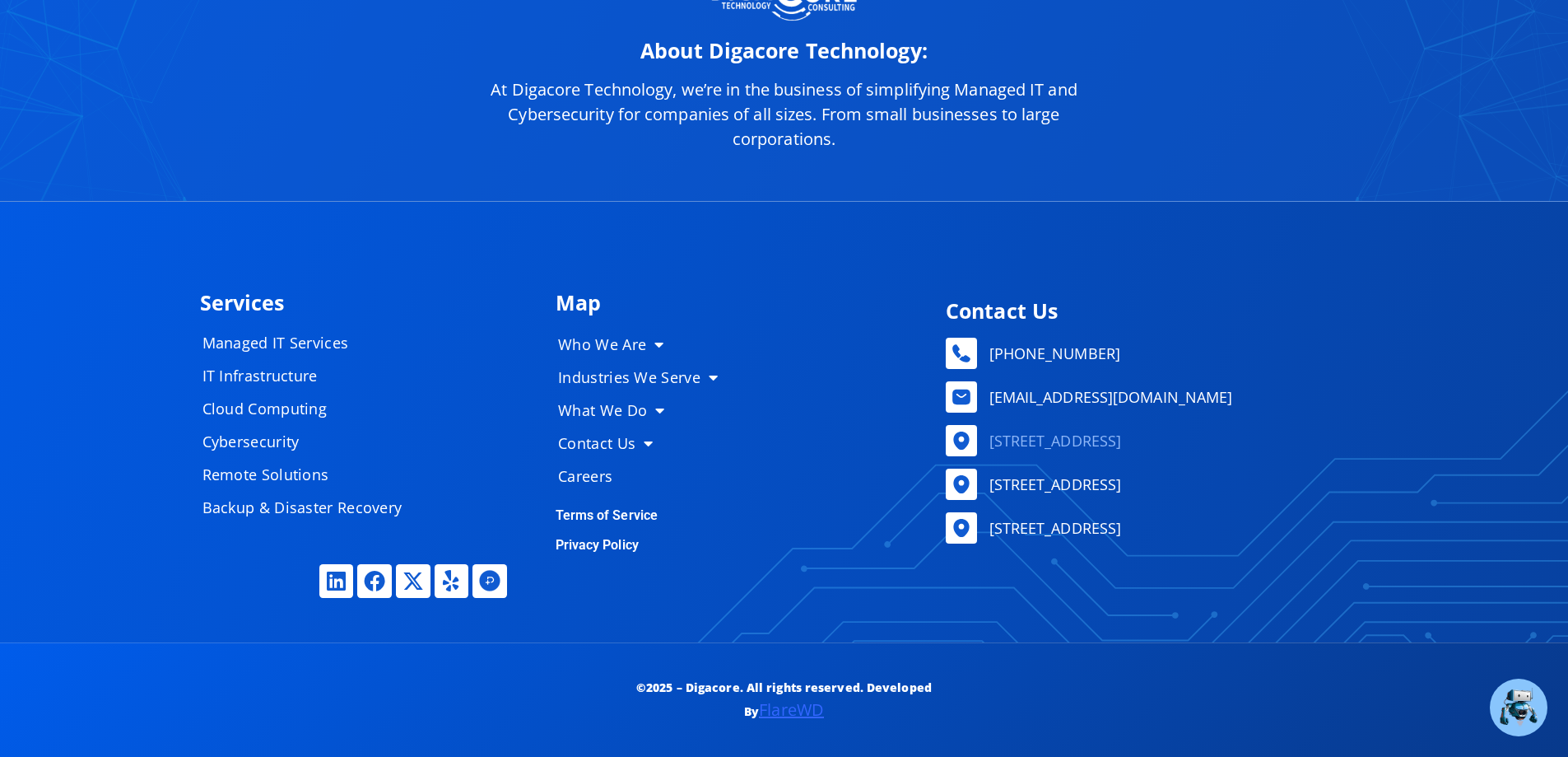
click at [1047, 444] on span "160 Airport Road, Suite 201, Lakewood, NJ, 08701" at bounding box center [1054, 440] width 137 height 24
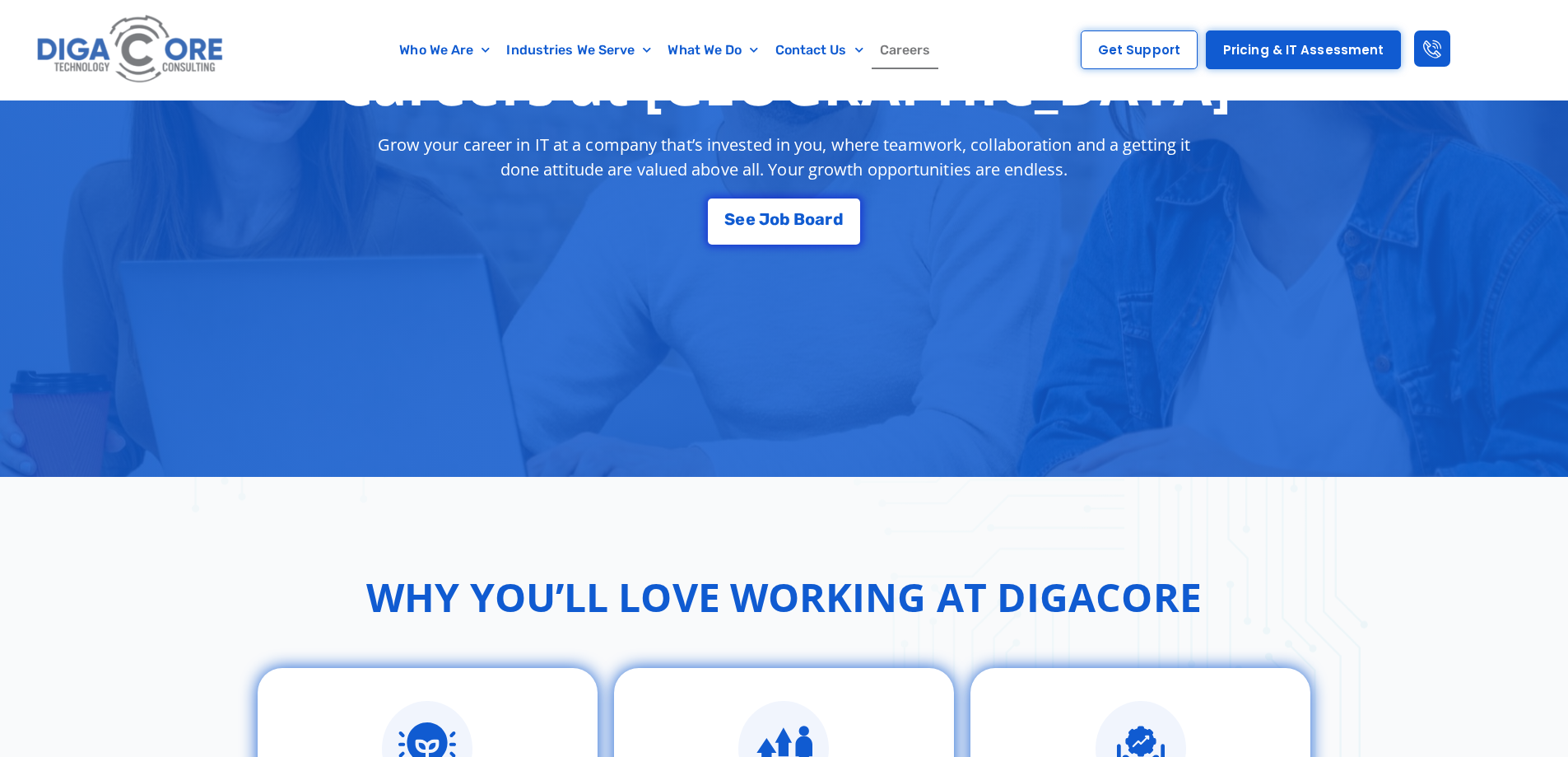
scroll to position [659, 0]
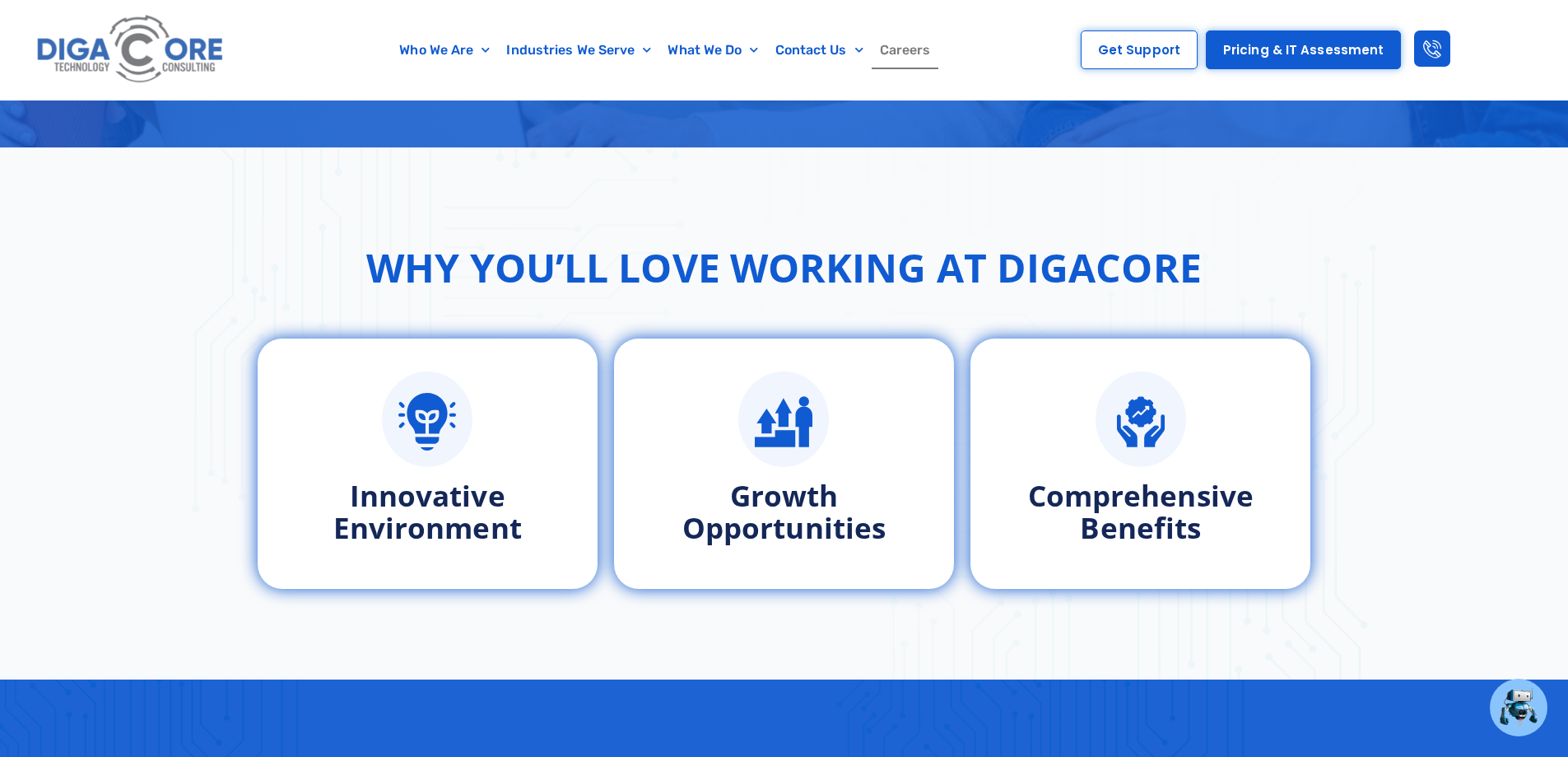
click at [1488, 468] on div "Why You’ll Love Working at Digacore Innovative Environment Growth Opportunities…" at bounding box center [784, 413] width 1568 height 532
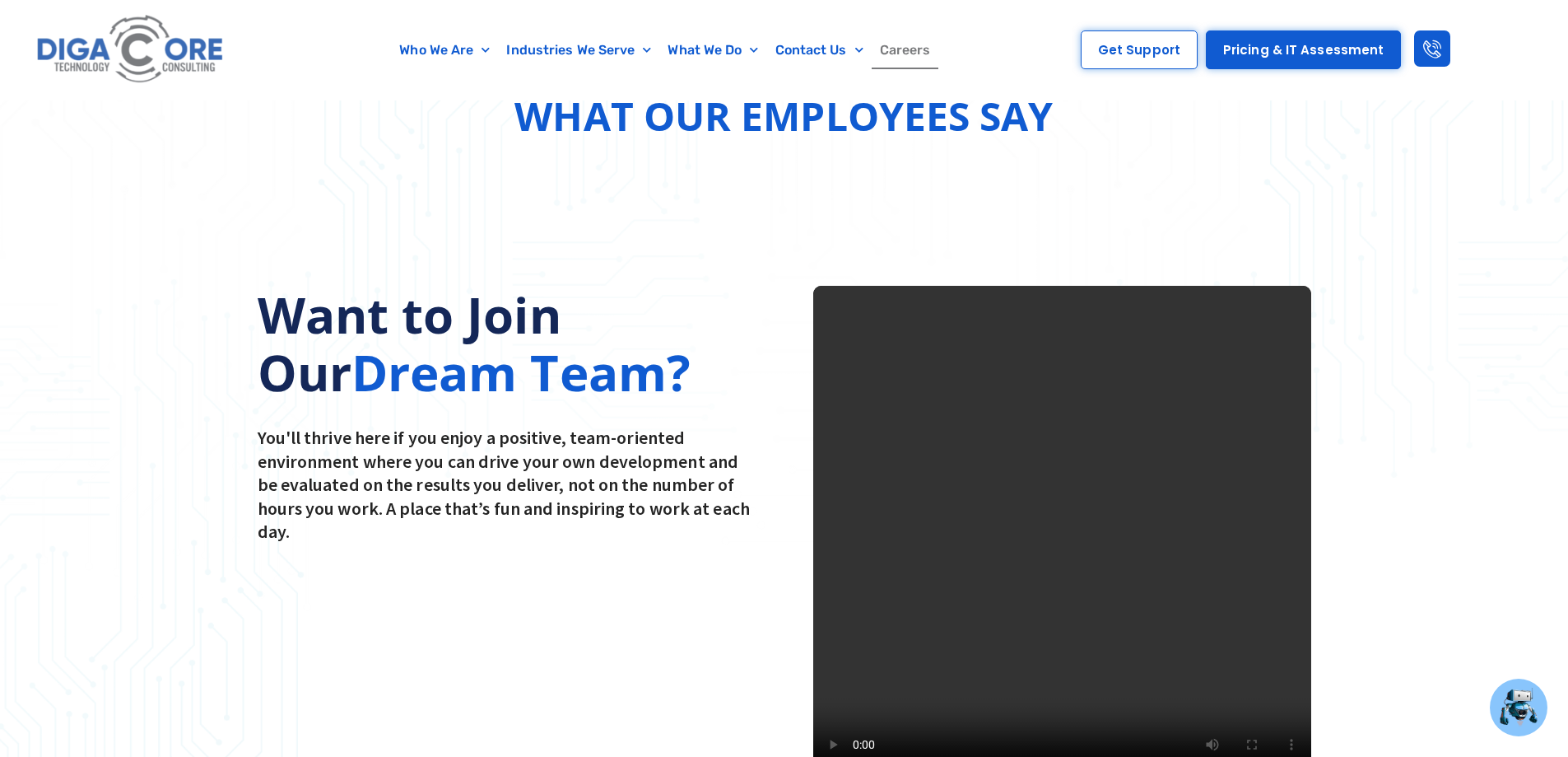
scroll to position [2141, 0]
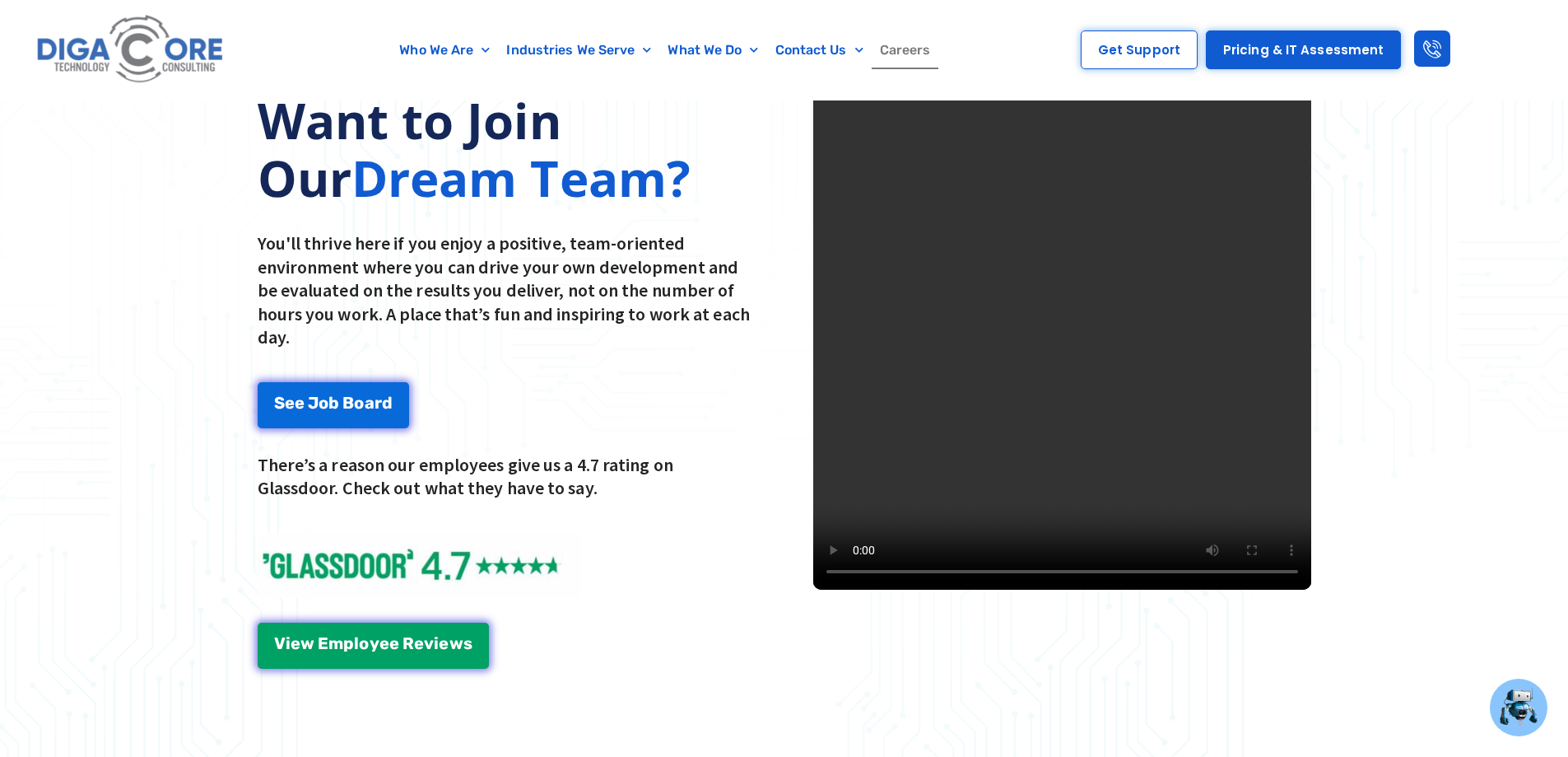
click at [815, 572] on video at bounding box center [1062, 340] width 498 height 498
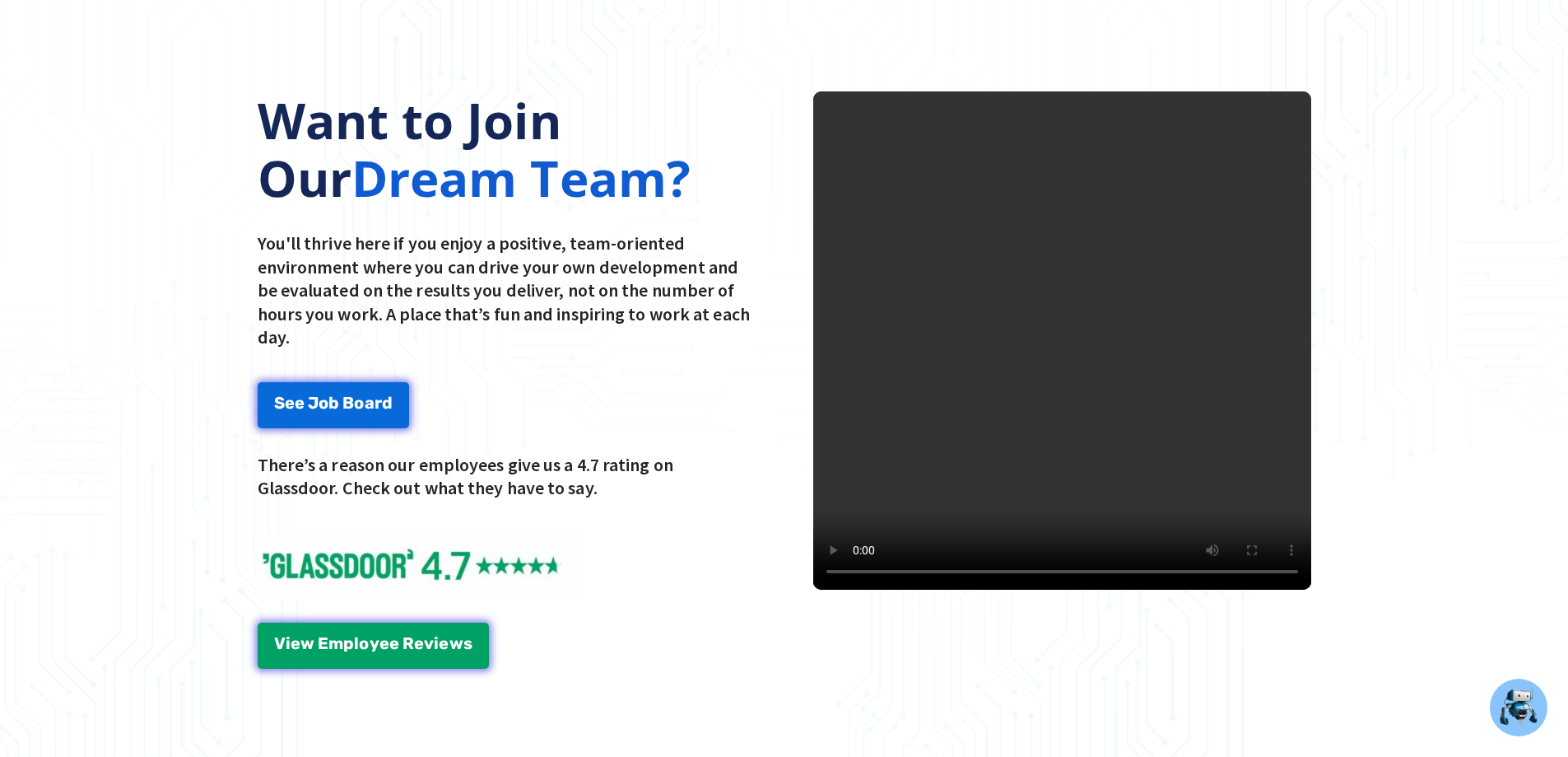
scroll to position [0, 0]
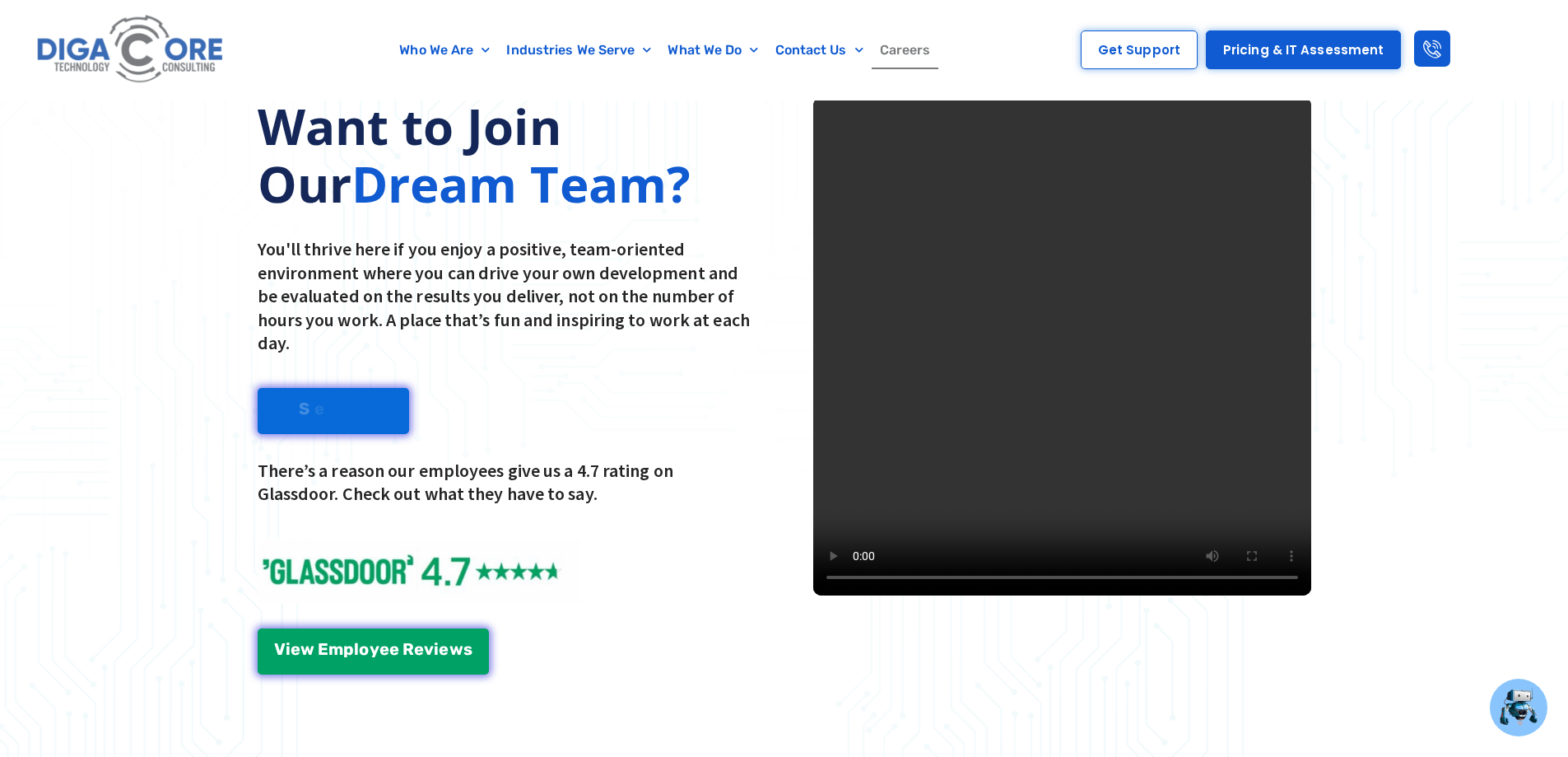
scroll to position [2141, 0]
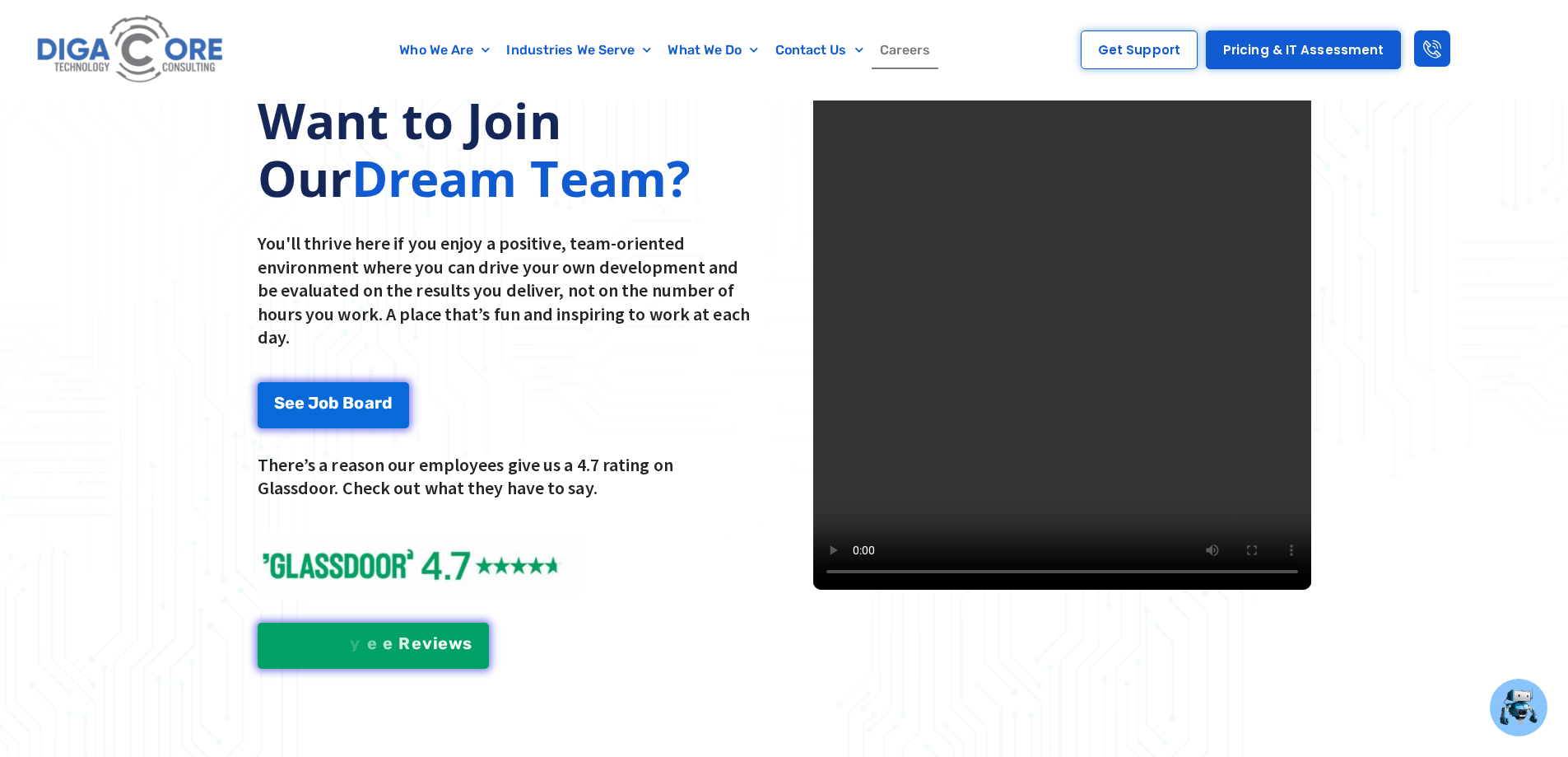
click at [1156, 267] on video at bounding box center [1062, 340] width 498 height 498
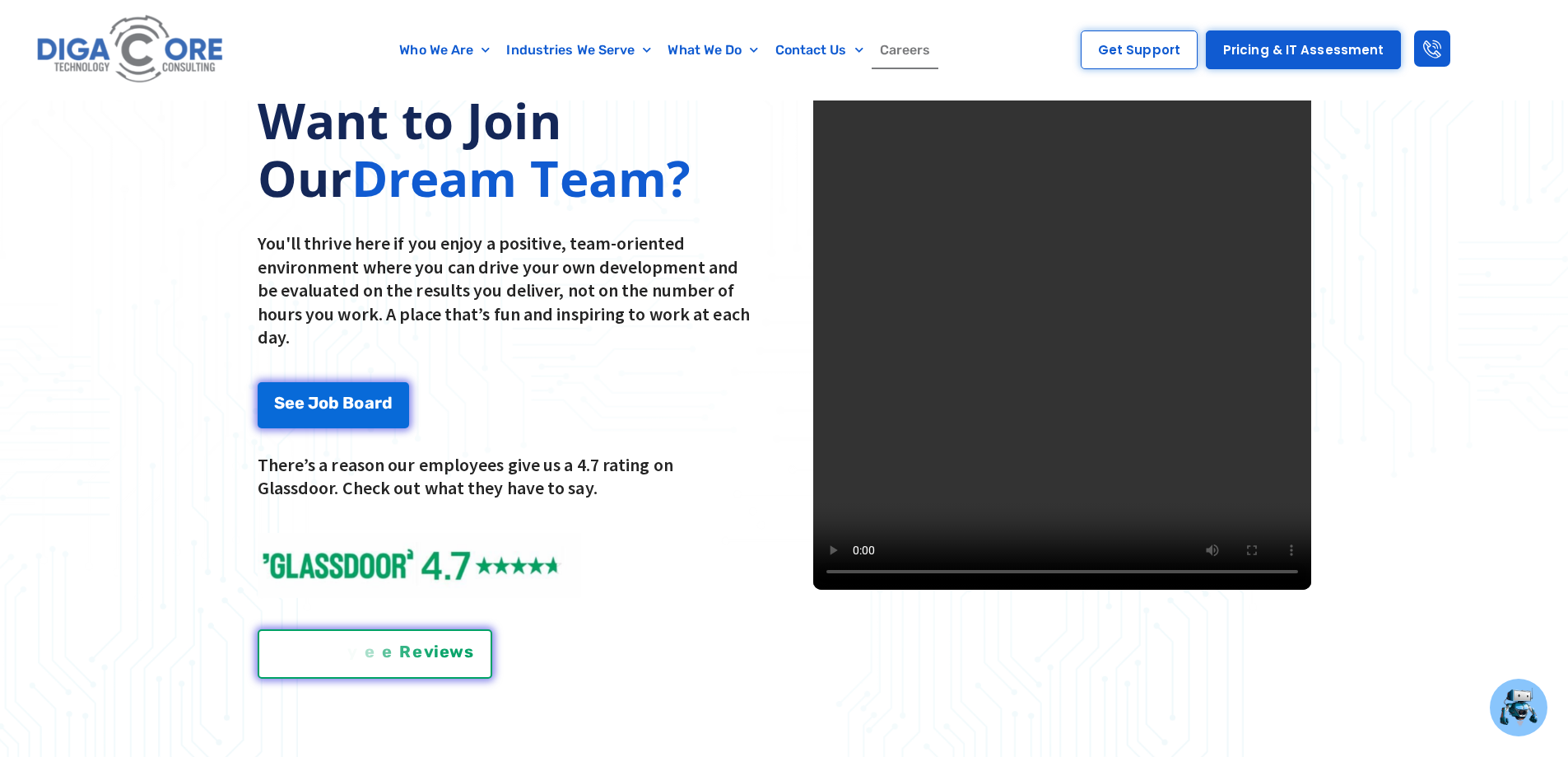
click at [405, 649] on div "V i e w E m p l o y e e R e v i e w s" at bounding box center [375, 648] width 199 height 16
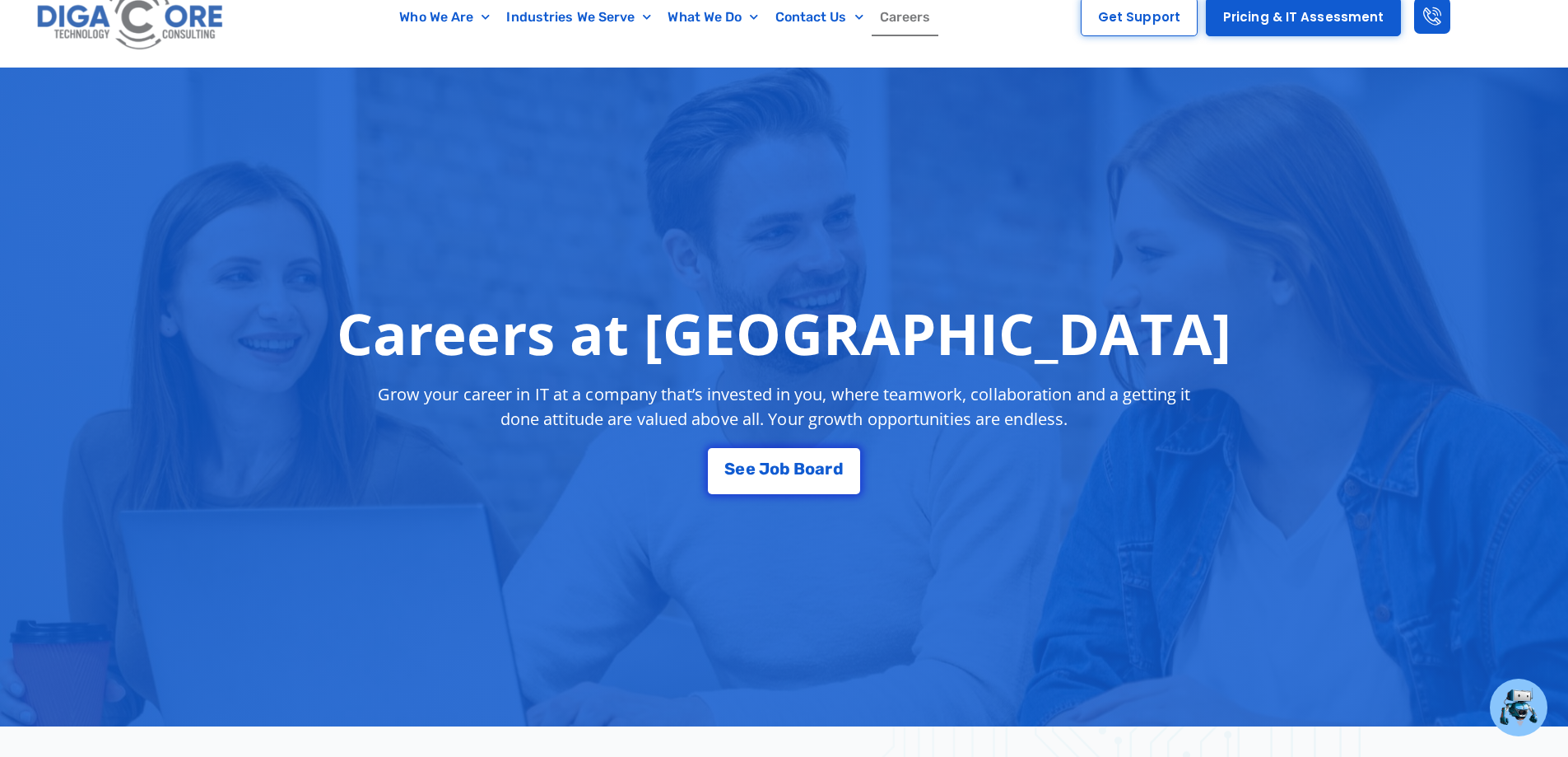
scroll to position [0, 0]
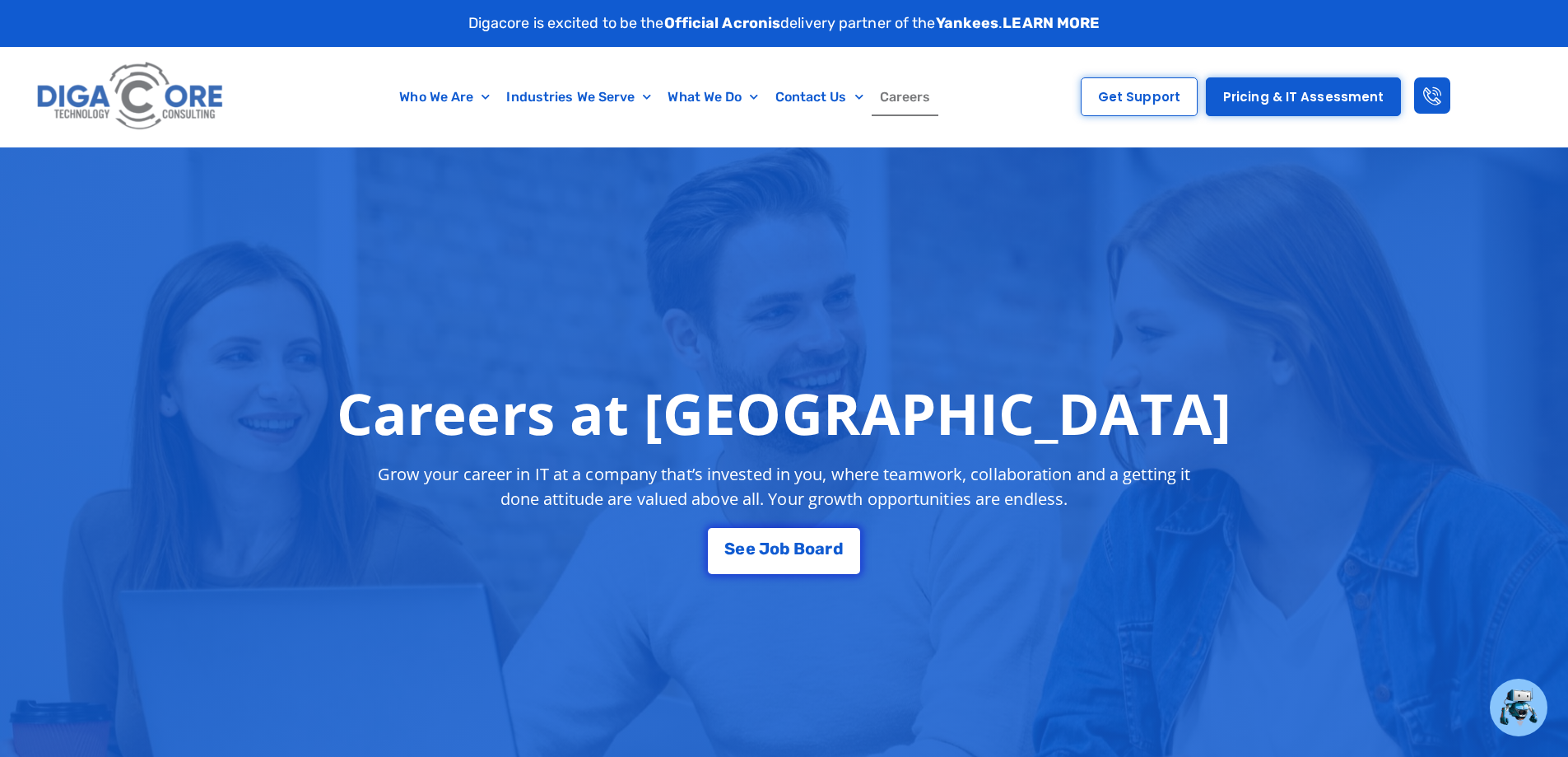
click at [134, 76] on img at bounding box center [131, 97] width 198 height 83
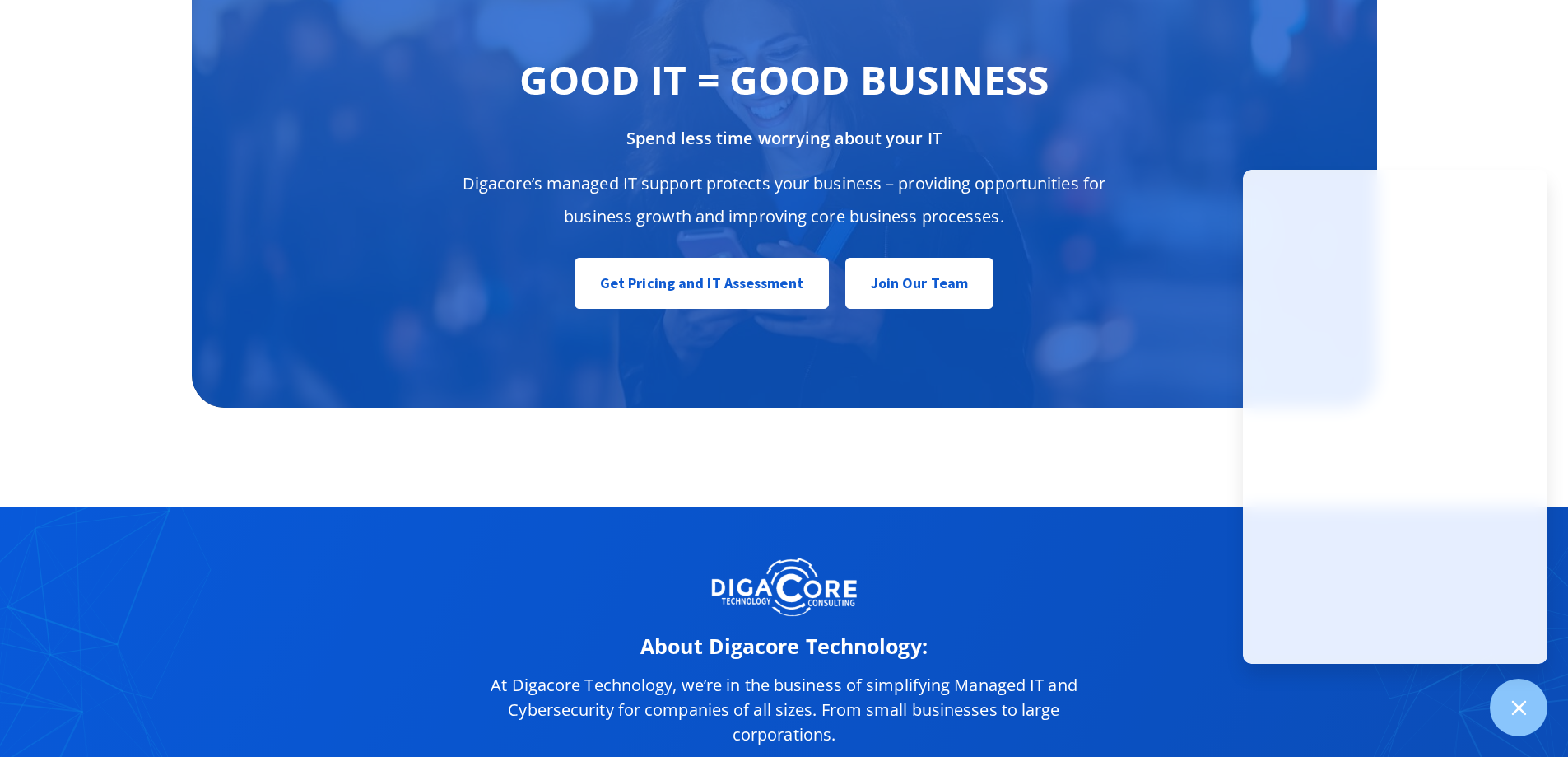
scroll to position [8287, 0]
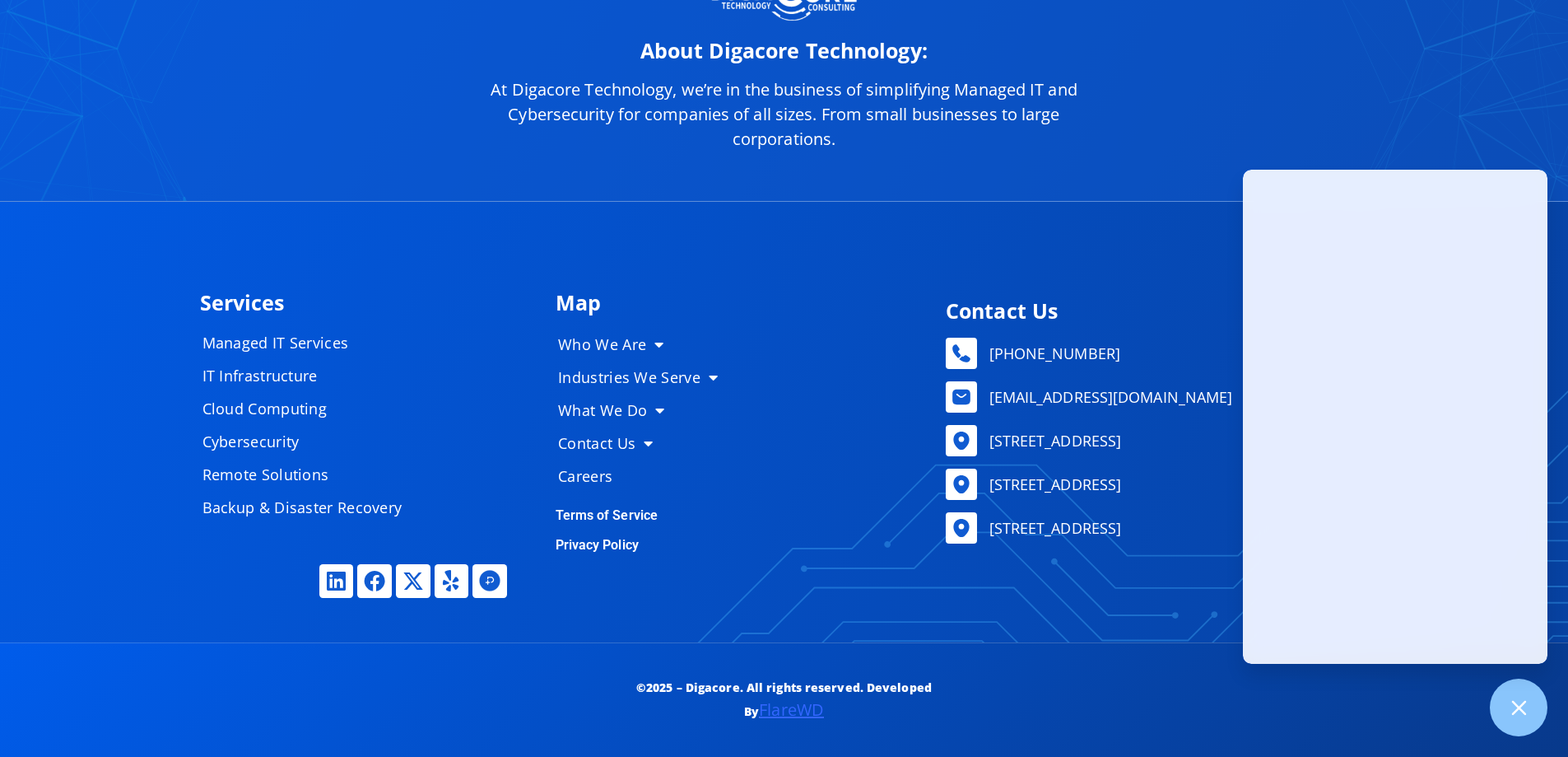
click at [1154, 596] on div "Services Managed IT Services IT Infrastructure Cloud Computing Cybersecurity Re…" at bounding box center [785, 422] width 1186 height 441
click at [976, 438] on rect at bounding box center [962, 441] width 31 height 31
